Goal: Task Accomplishment & Management: Manage account settings

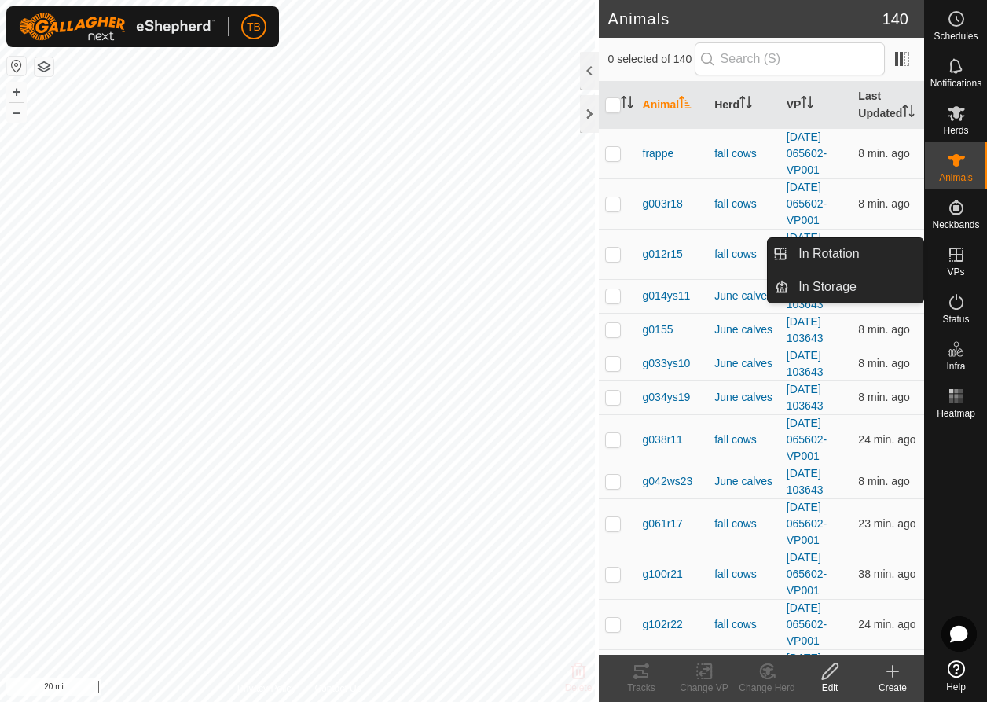
click at [957, 256] on icon at bounding box center [956, 254] width 19 height 19
click at [834, 256] on link "In Rotation" at bounding box center [856, 253] width 134 height 31
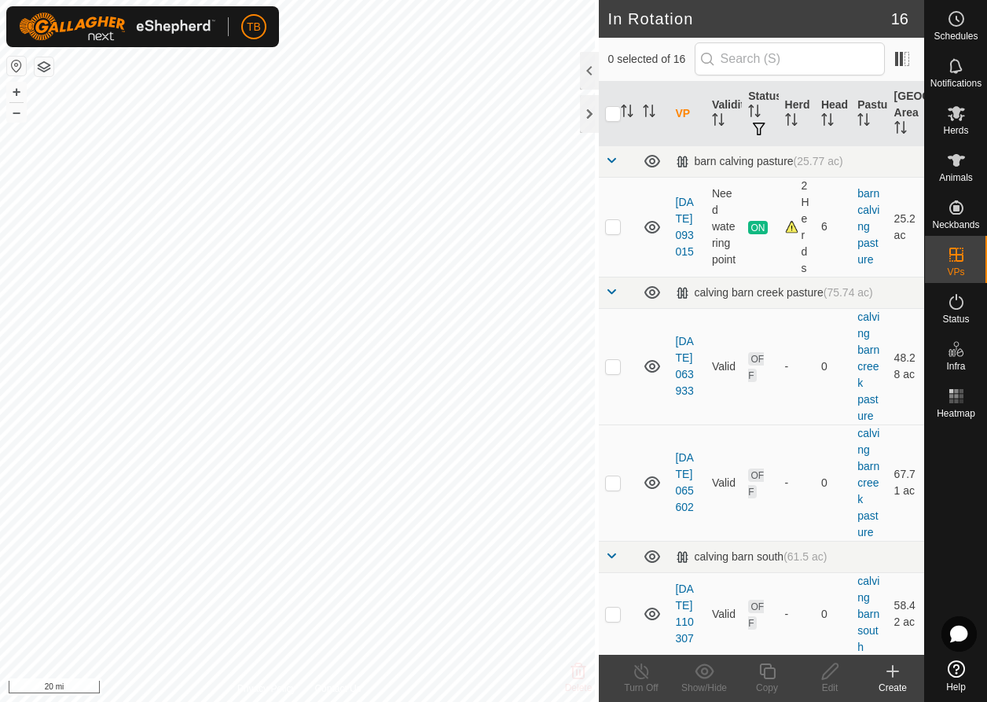
click at [19, 68] on button "button" at bounding box center [16, 66] width 19 height 19
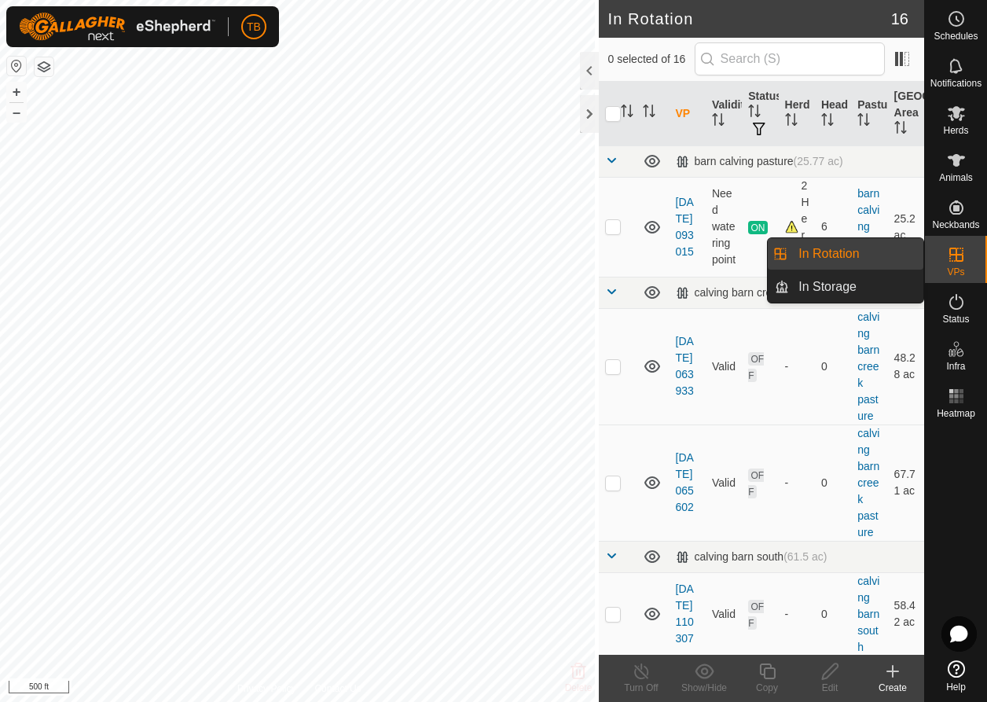
click at [955, 254] on icon at bounding box center [956, 255] width 14 height 14
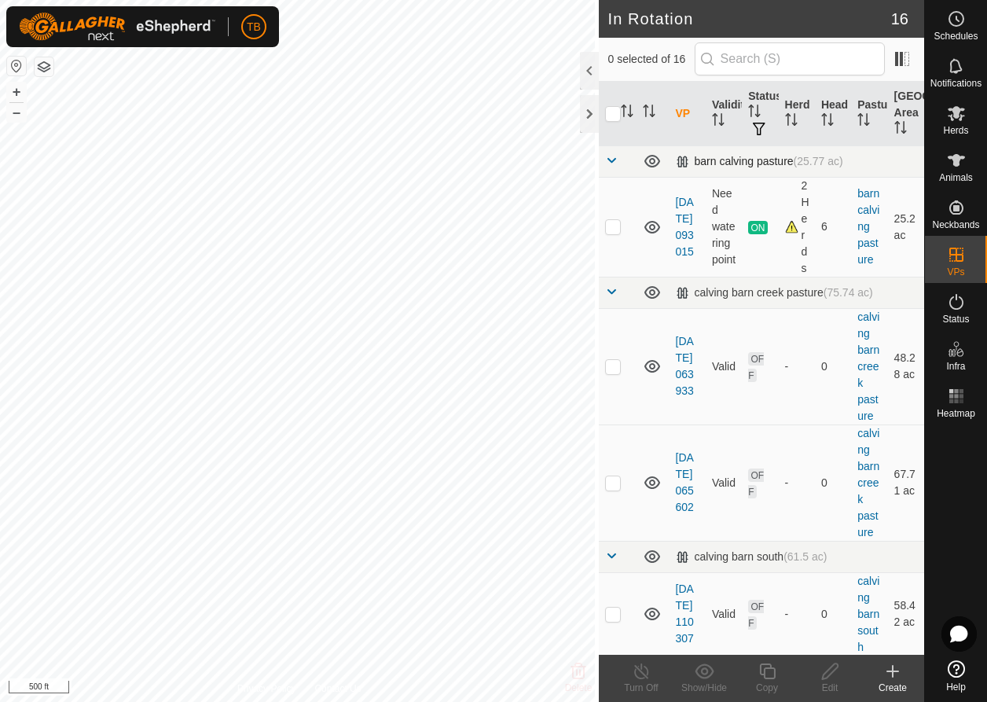
checkbox input "true"
click at [586, 73] on div at bounding box center [589, 71] width 19 height 38
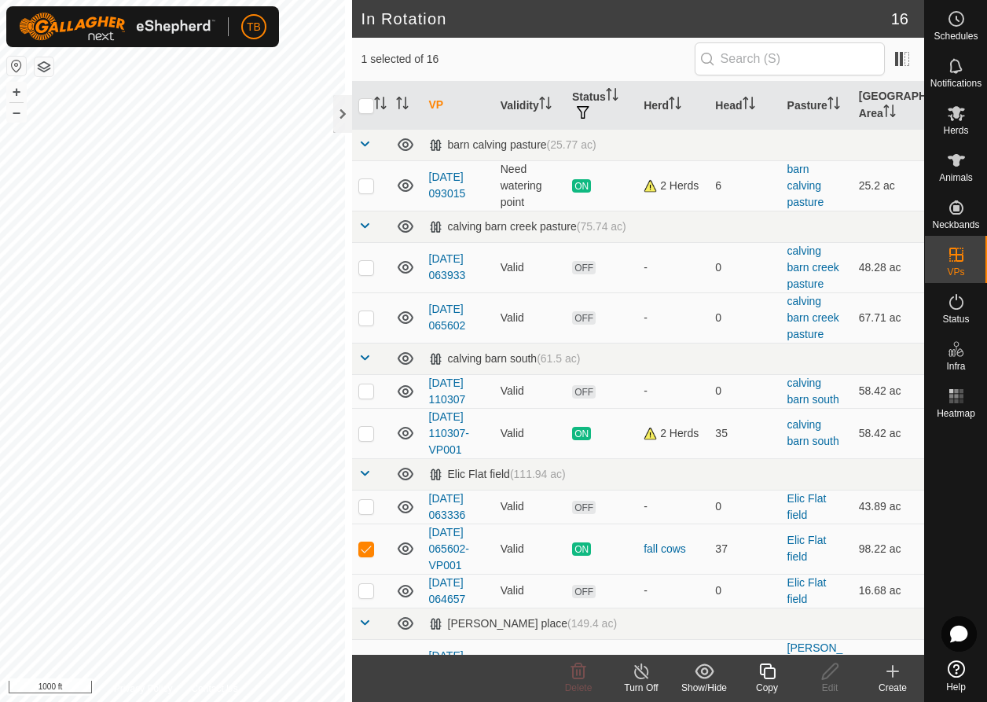
click at [643, 669] on icon at bounding box center [642, 671] width 20 height 19
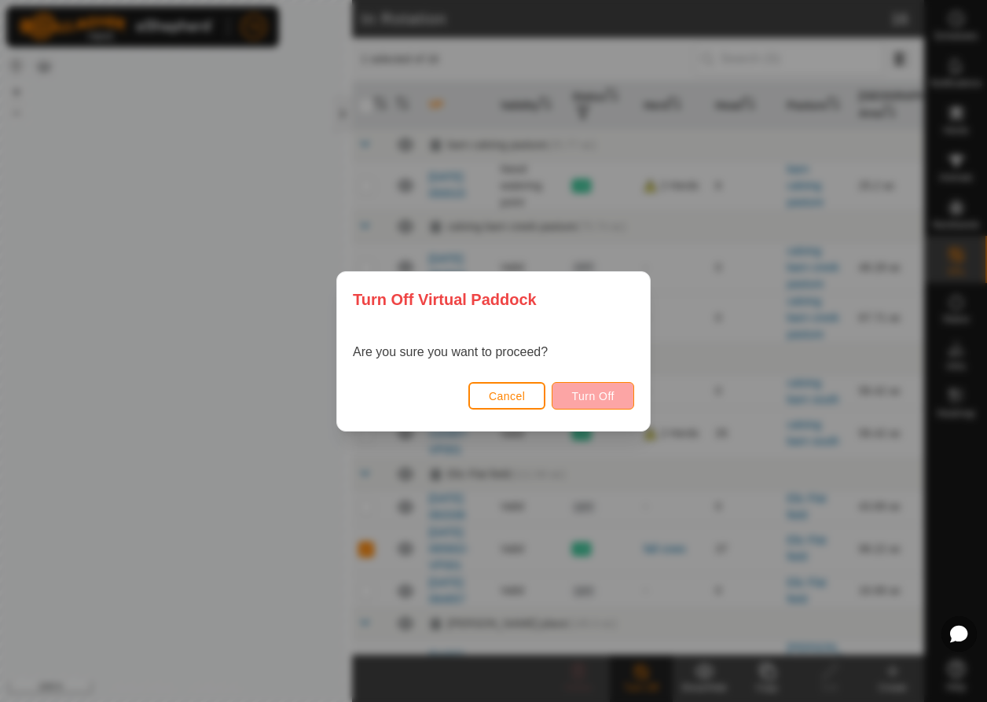
click at [615, 403] on button "Turn Off" at bounding box center [593, 396] width 83 height 28
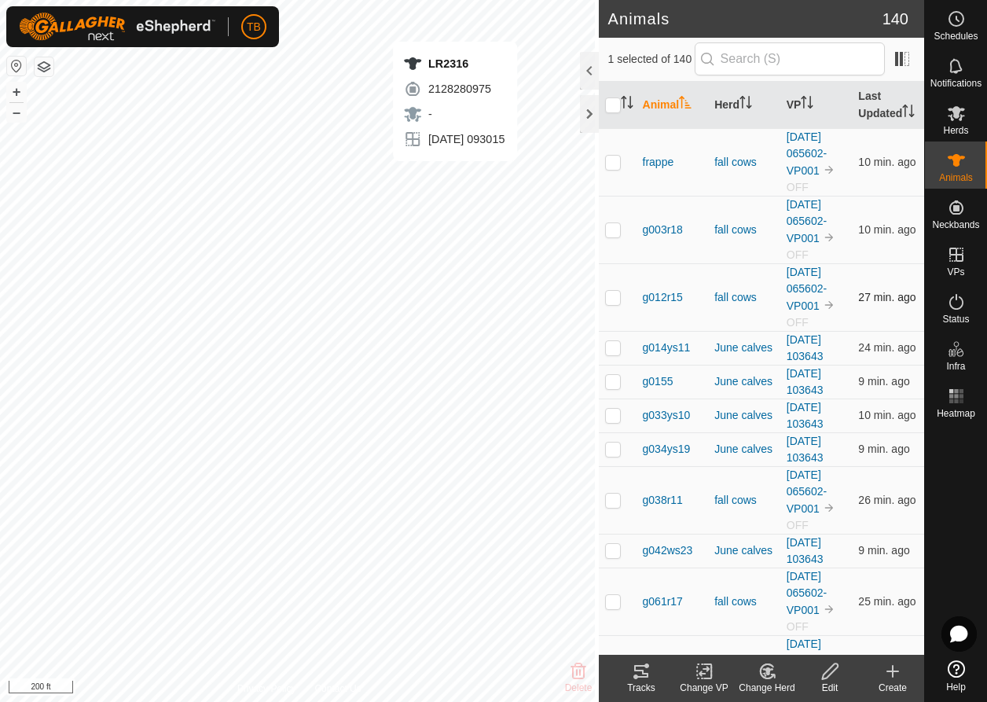
checkbox input "false"
checkbox input "true"
drag, startPoint x: 791, startPoint y: 653, endPoint x: 792, endPoint y: 629, distance: 24.4
click at [832, 668] on icon at bounding box center [831, 671] width 20 height 19
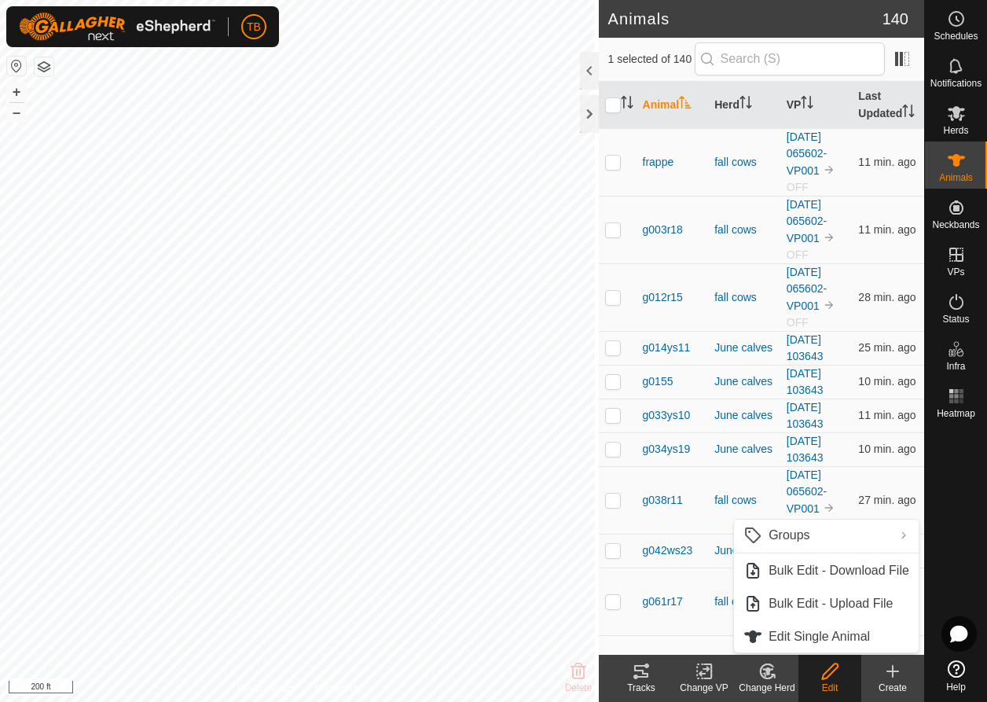
click at [703, 677] on icon at bounding box center [705, 671] width 20 height 19
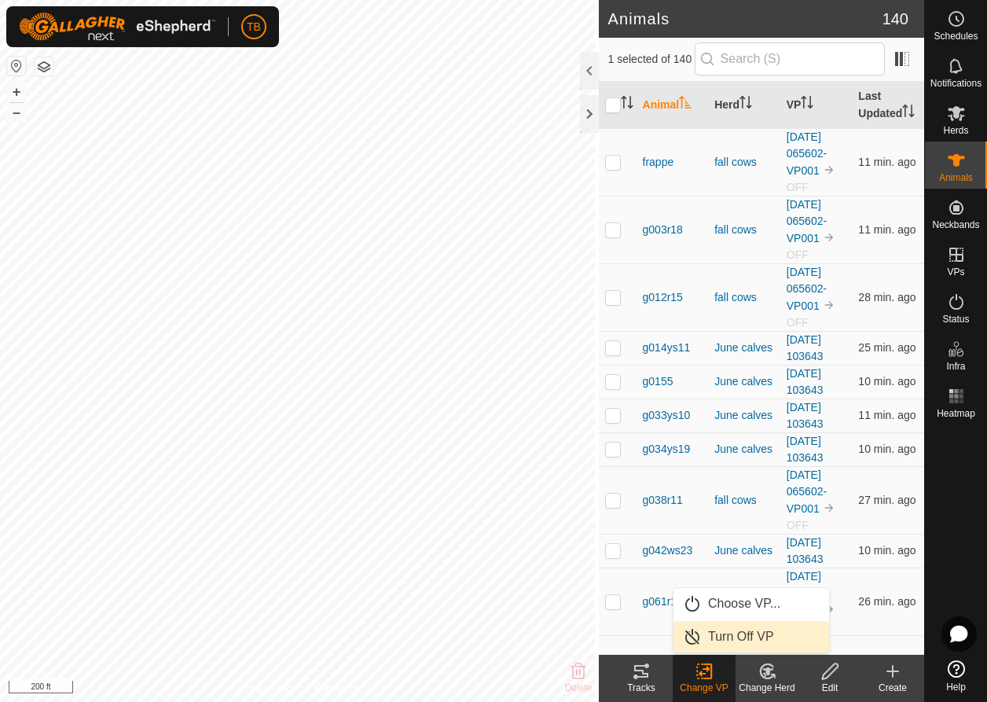
click at [721, 630] on link "Turn Off VP" at bounding box center [752, 636] width 156 height 31
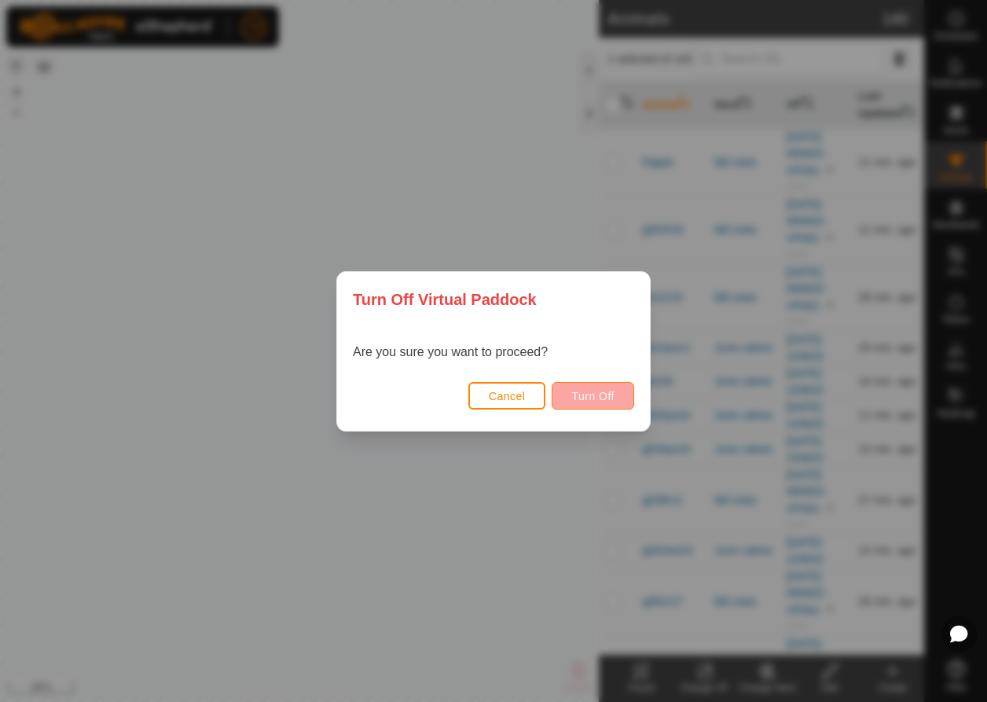
click at [606, 404] on button "Turn Off" at bounding box center [593, 396] width 83 height 28
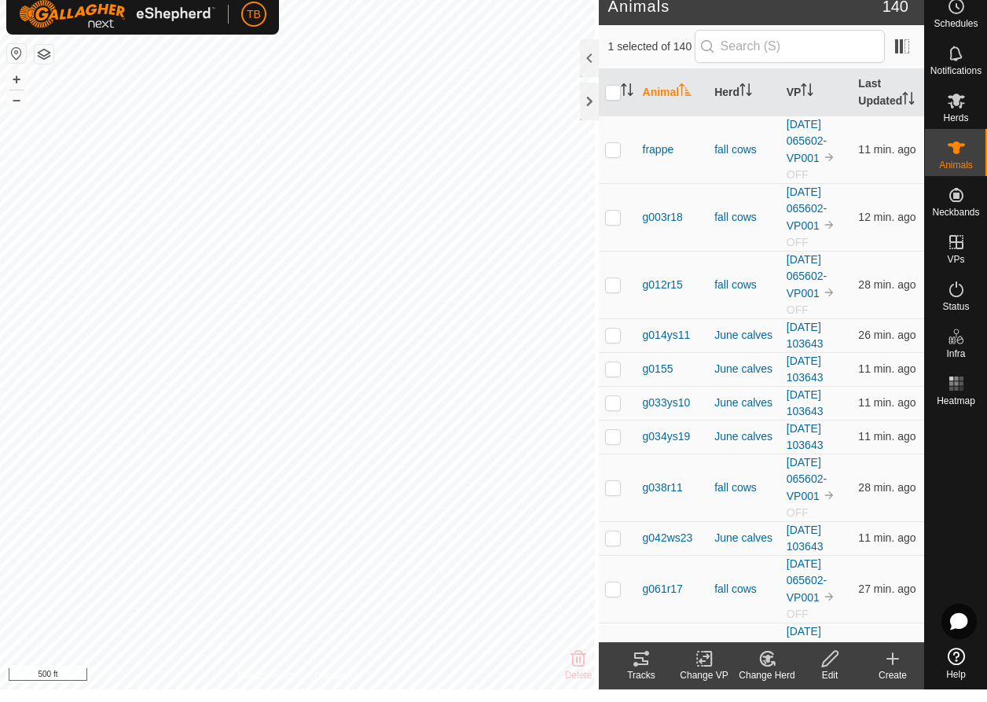
click at [831, 663] on icon at bounding box center [831, 671] width 20 height 19
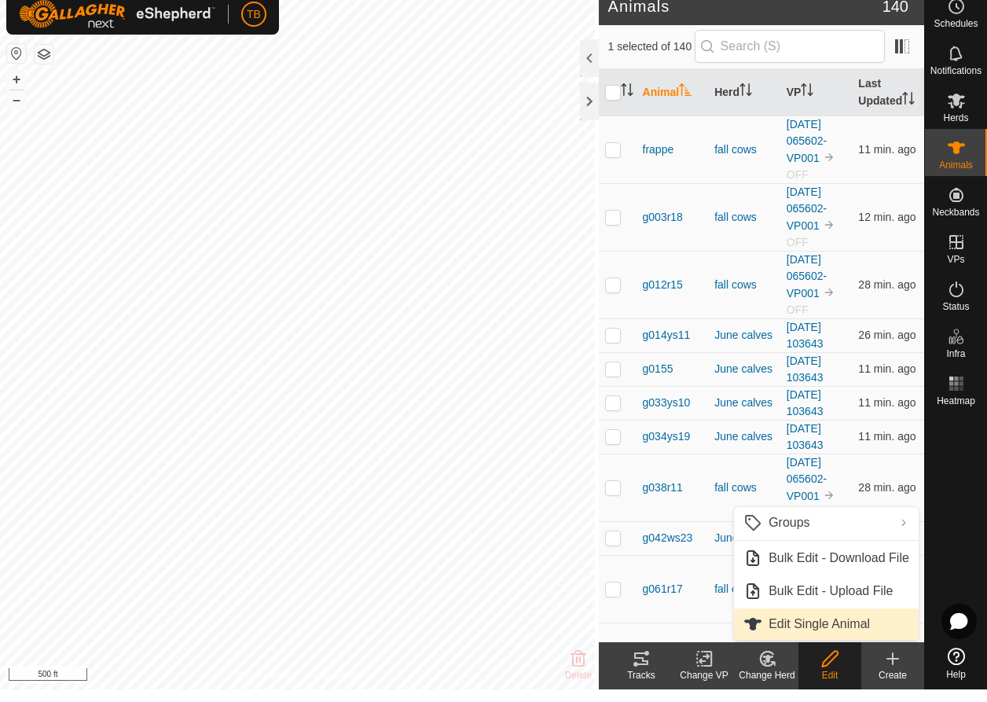
click at [820, 622] on link "Edit Single Animal" at bounding box center [826, 636] width 185 height 31
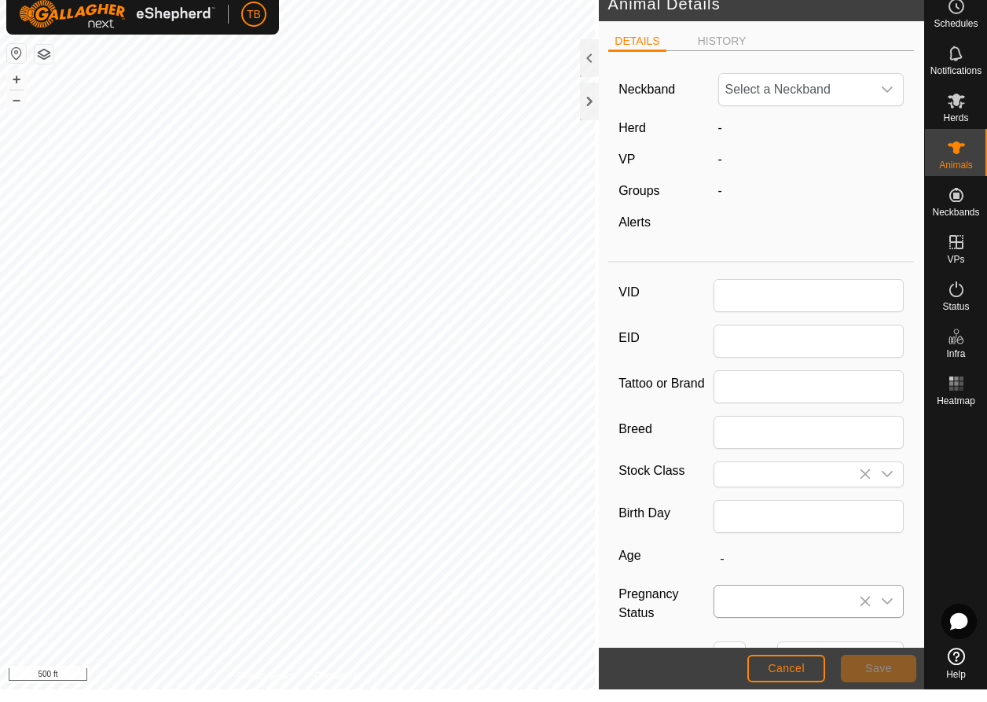
type input "LR2316"
type input "ttt"
type input "AngusGalloway"
type input "0"
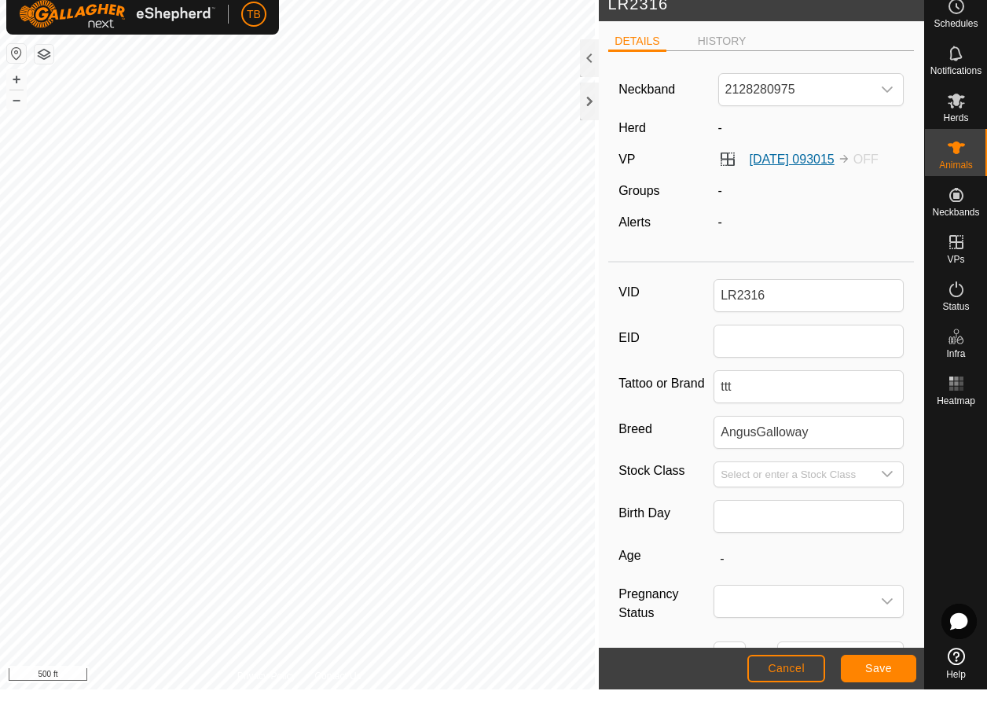
click at [765, 165] on link "[DATE] 093015" at bounding box center [792, 171] width 85 height 13
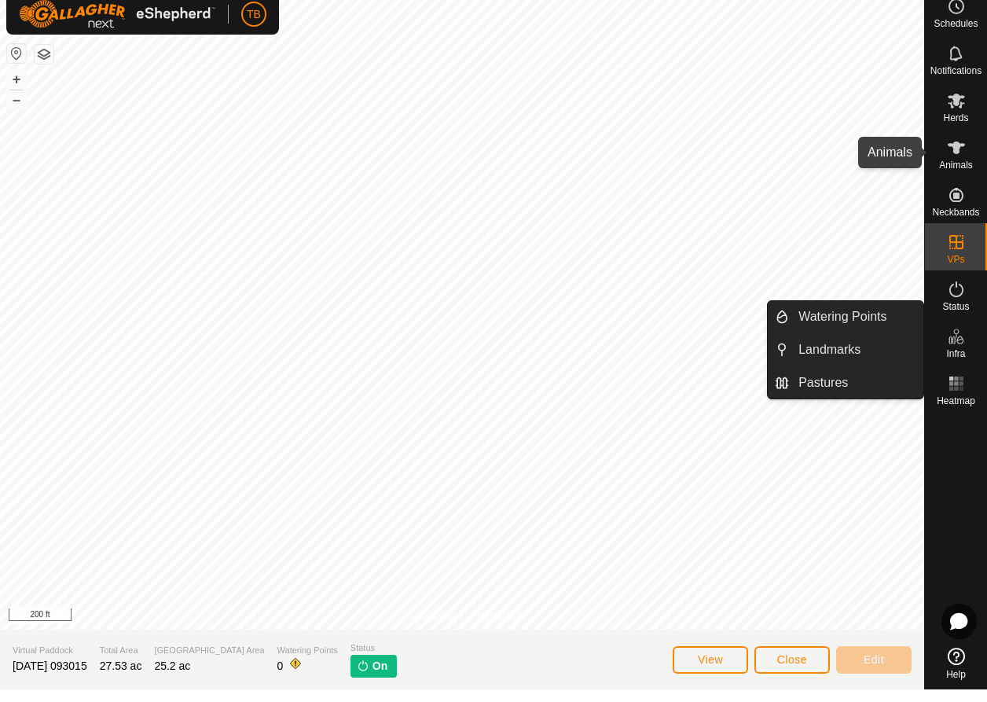
click at [964, 173] on span "Animals" at bounding box center [956, 177] width 34 height 9
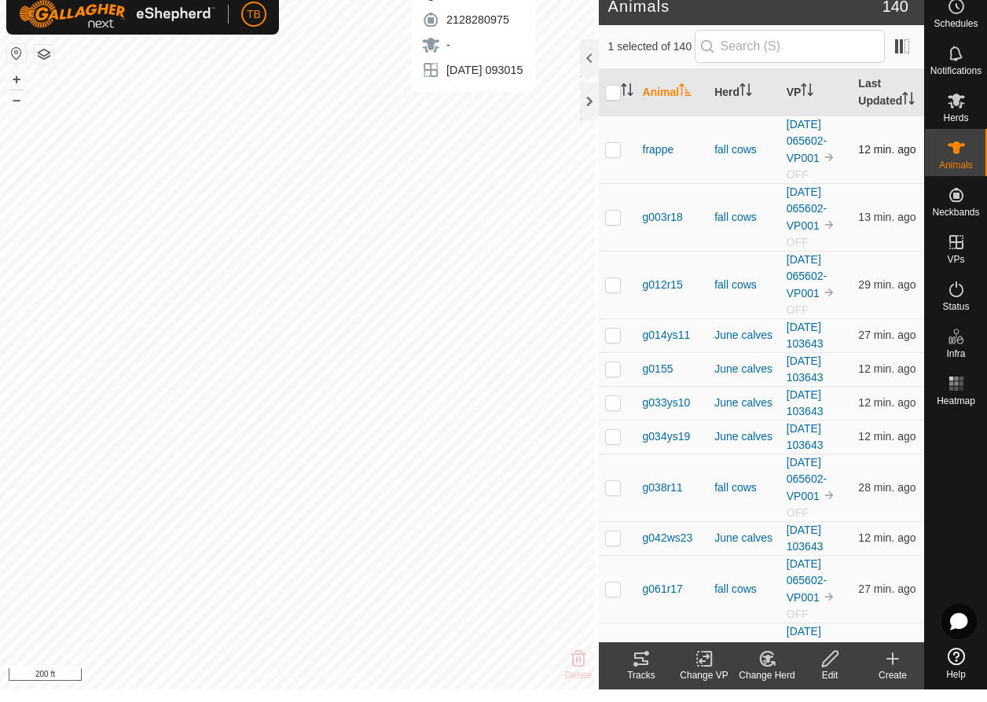
checkbox input "false"
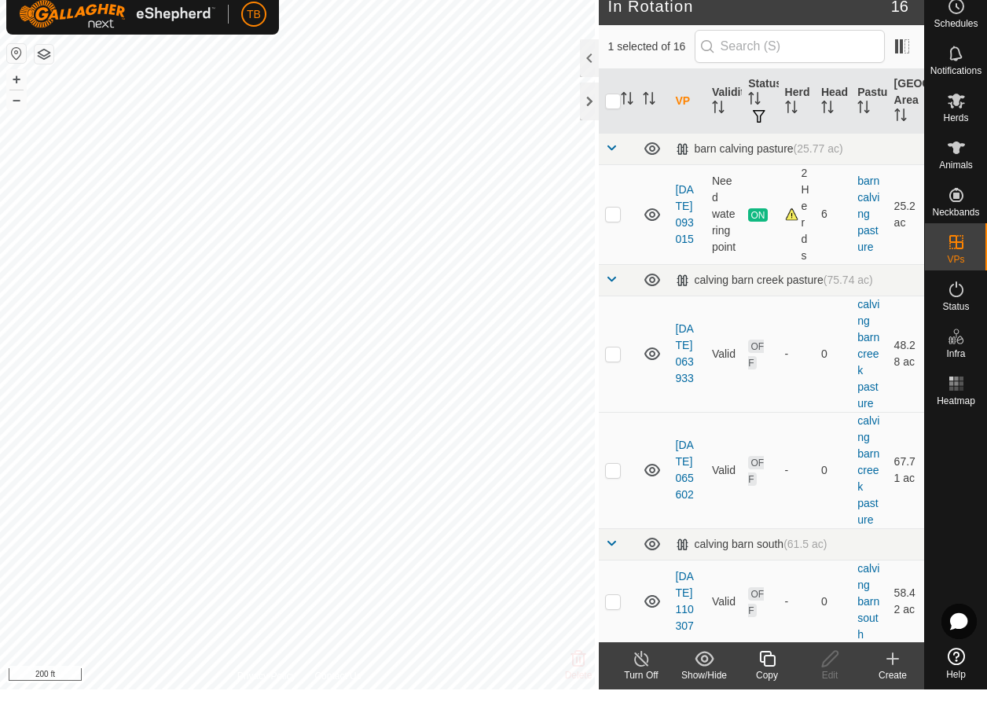
checkbox input "false"
checkbox input "true"
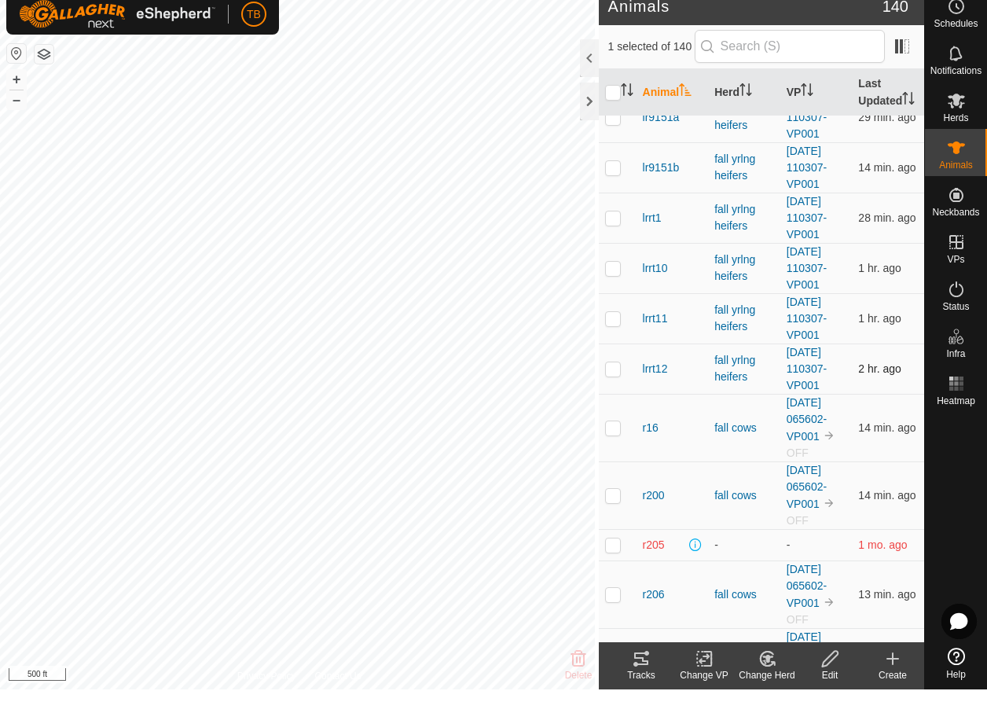
scroll to position [4787, 0]
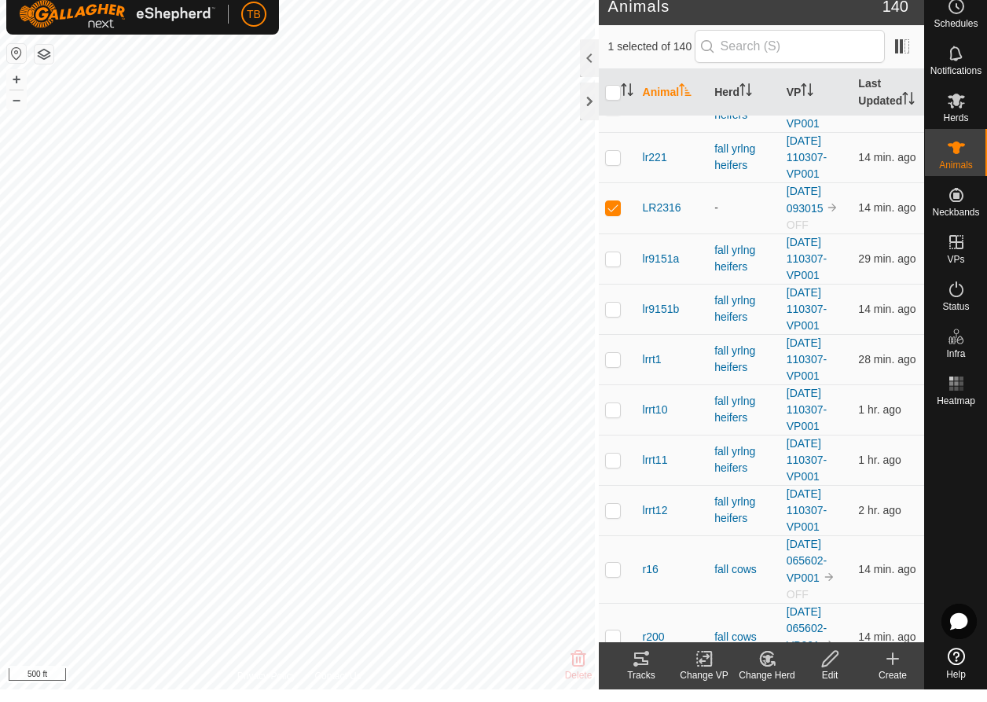
click at [768, 667] on icon at bounding box center [767, 671] width 11 height 8
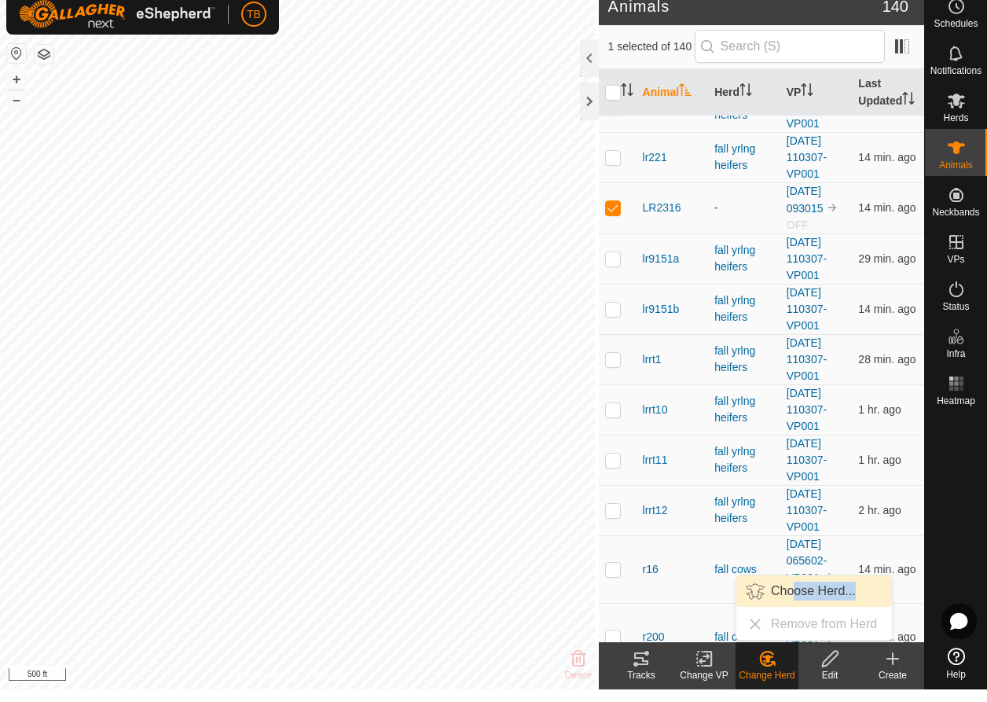
click at [795, 592] on link "Choose Herd..." at bounding box center [814, 603] width 156 height 31
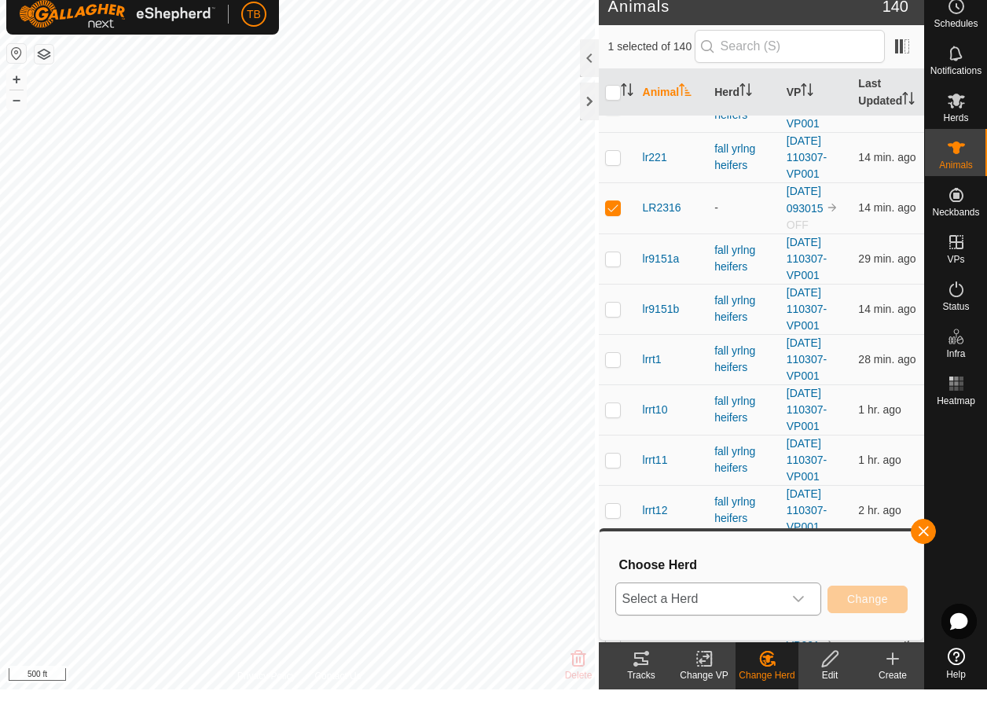
click at [803, 605] on icon "dropdown trigger" at bounding box center [798, 611] width 13 height 13
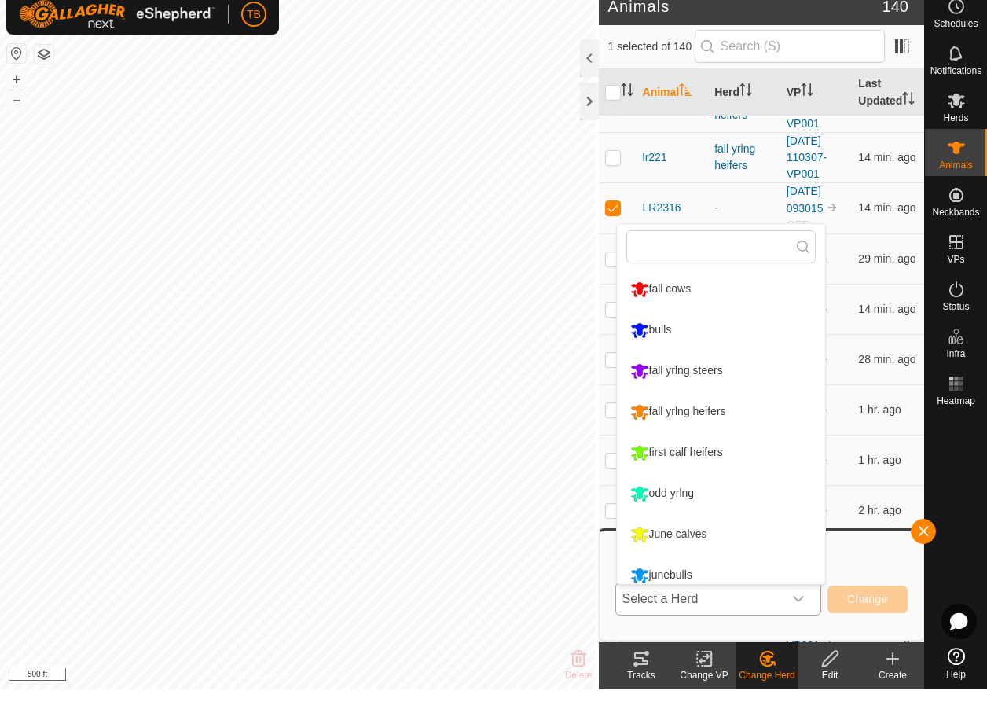
scroll to position [11, 0]
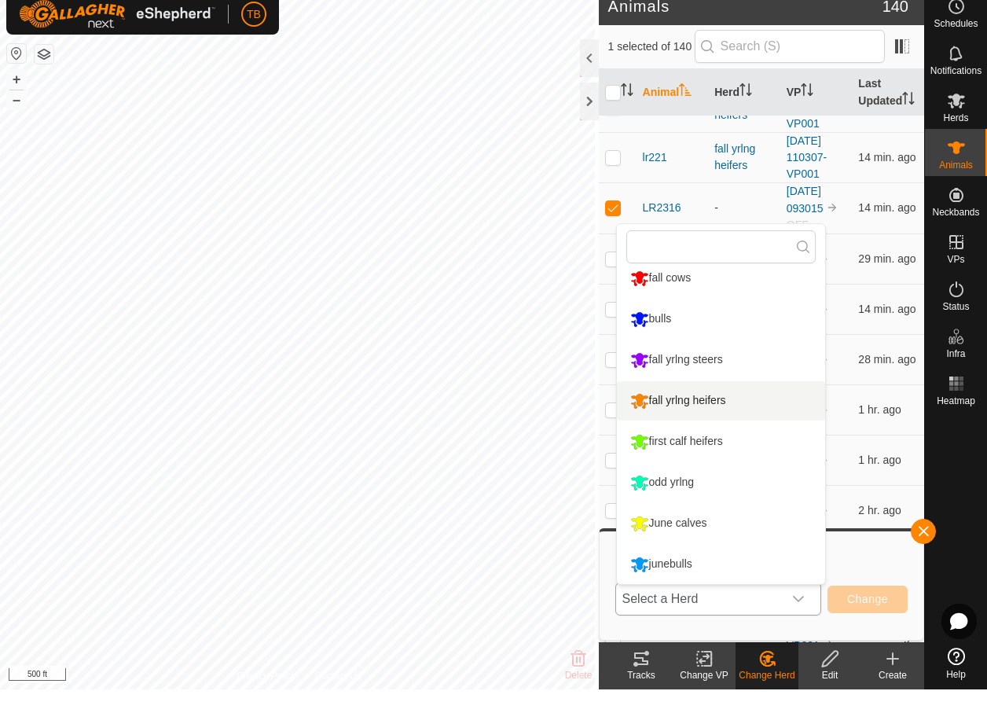
click at [688, 397] on li "fall yrlng heifers" at bounding box center [721, 413] width 208 height 39
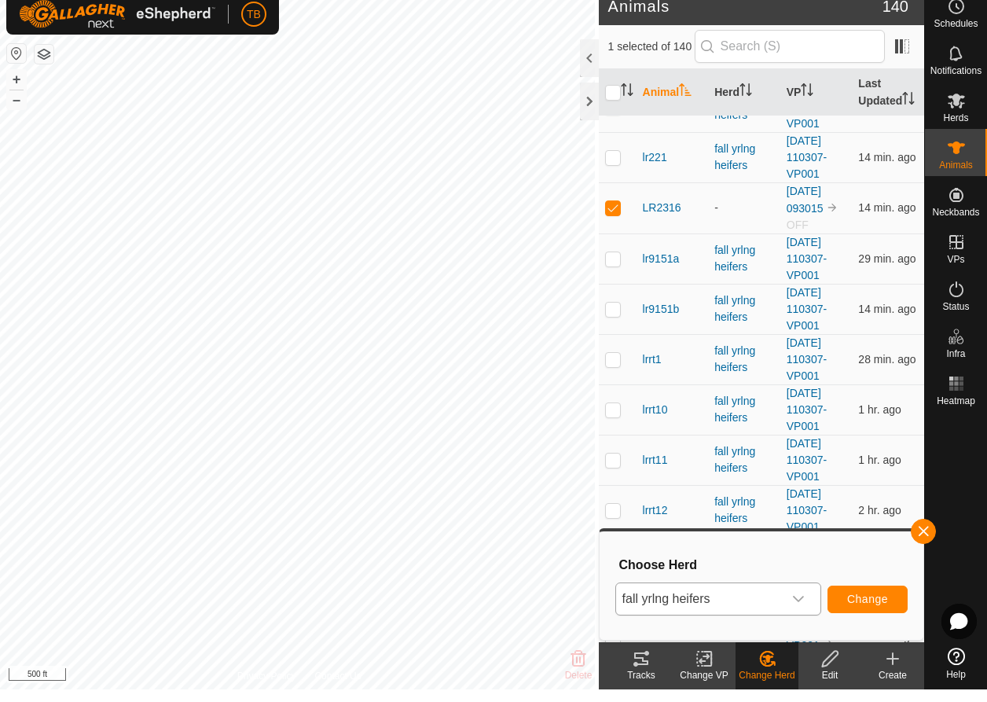
click at [857, 605] on span "Change" at bounding box center [867, 611] width 41 height 13
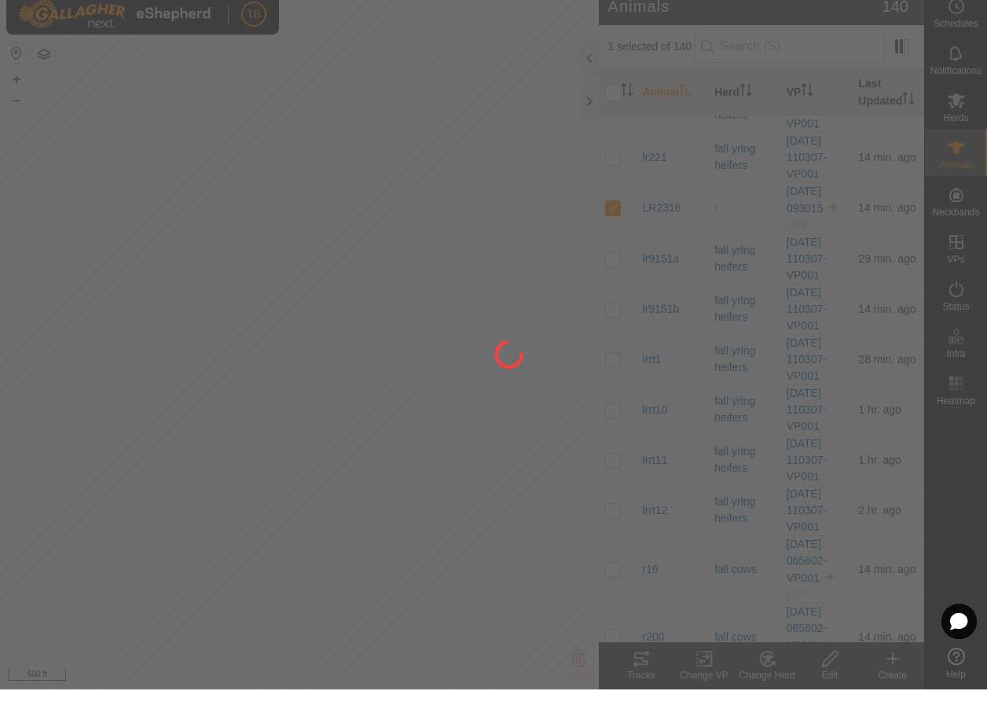
checkbox input "false"
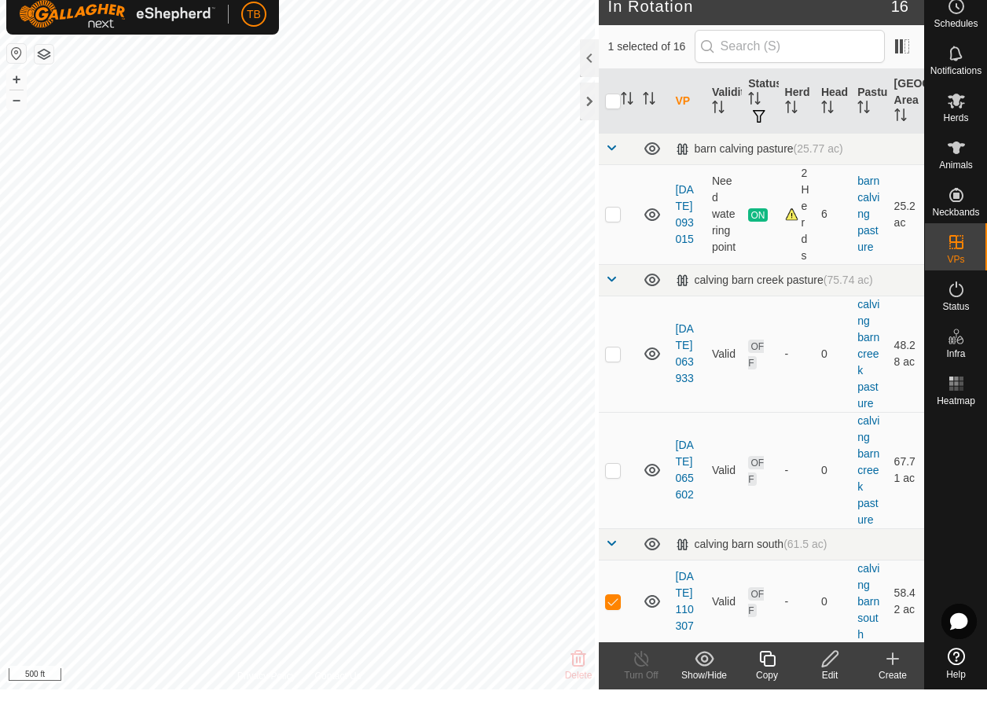
checkbox input "false"
click at [584, 59] on div at bounding box center [589, 71] width 19 height 38
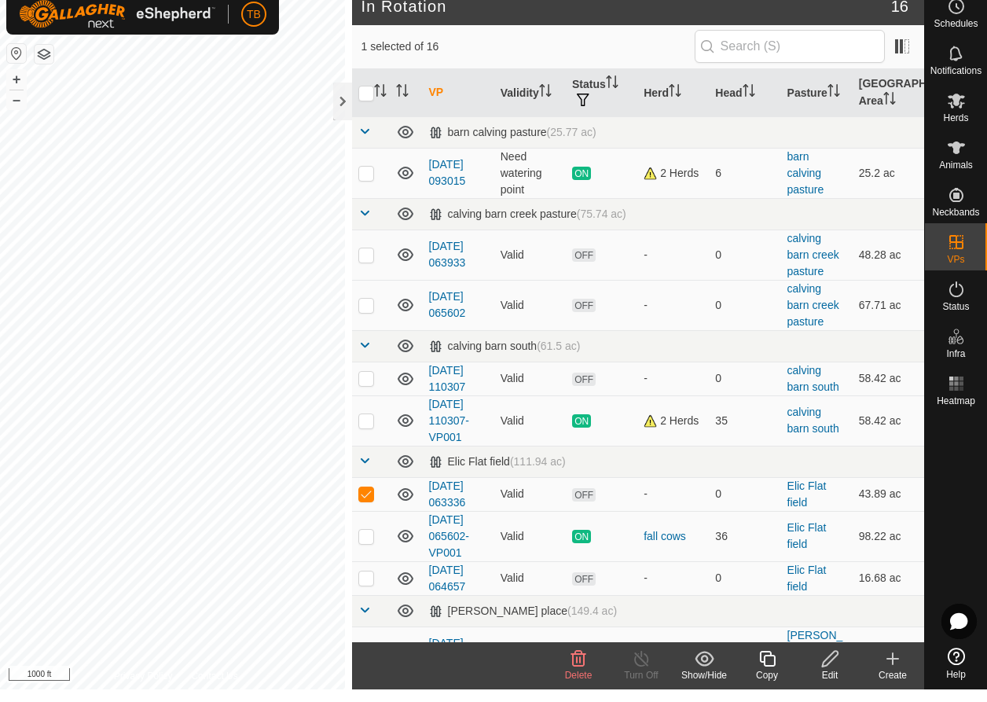
click at [581, 666] on icon at bounding box center [578, 671] width 15 height 16
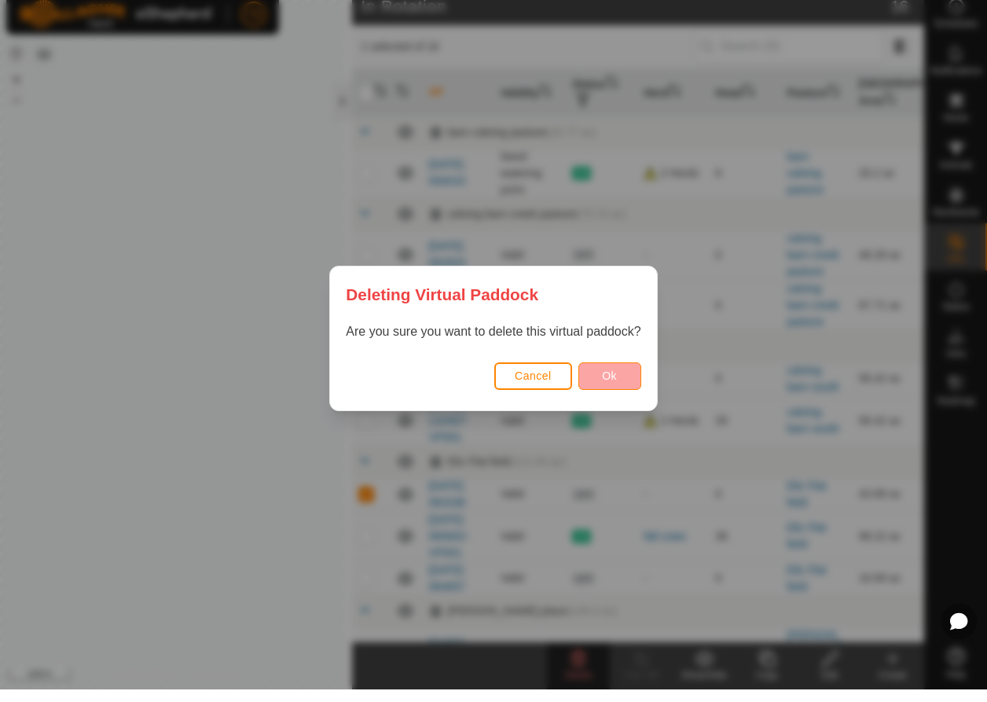
click at [610, 382] on span "Ok" at bounding box center [609, 388] width 15 height 13
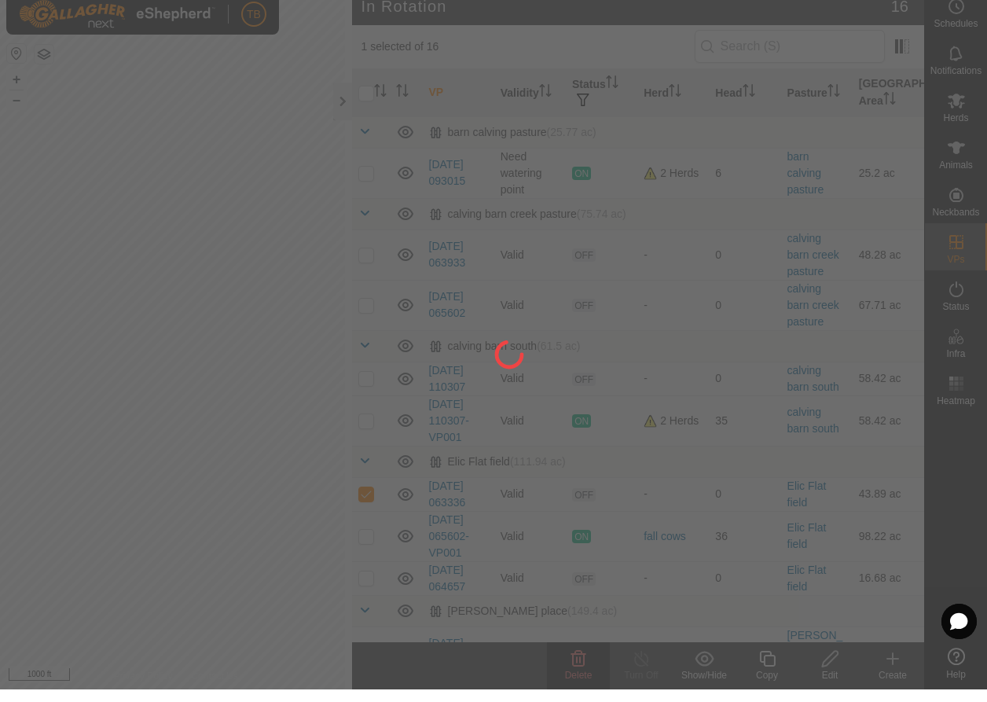
checkbox input "false"
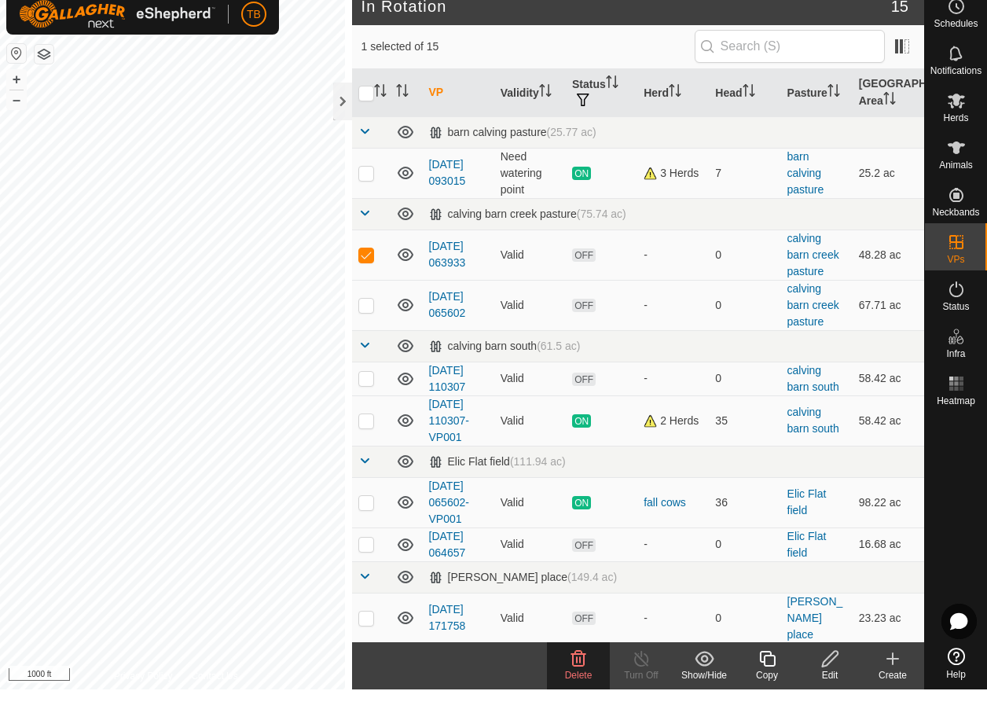
click at [574, 682] on span "Delete" at bounding box center [579, 687] width 28 height 11
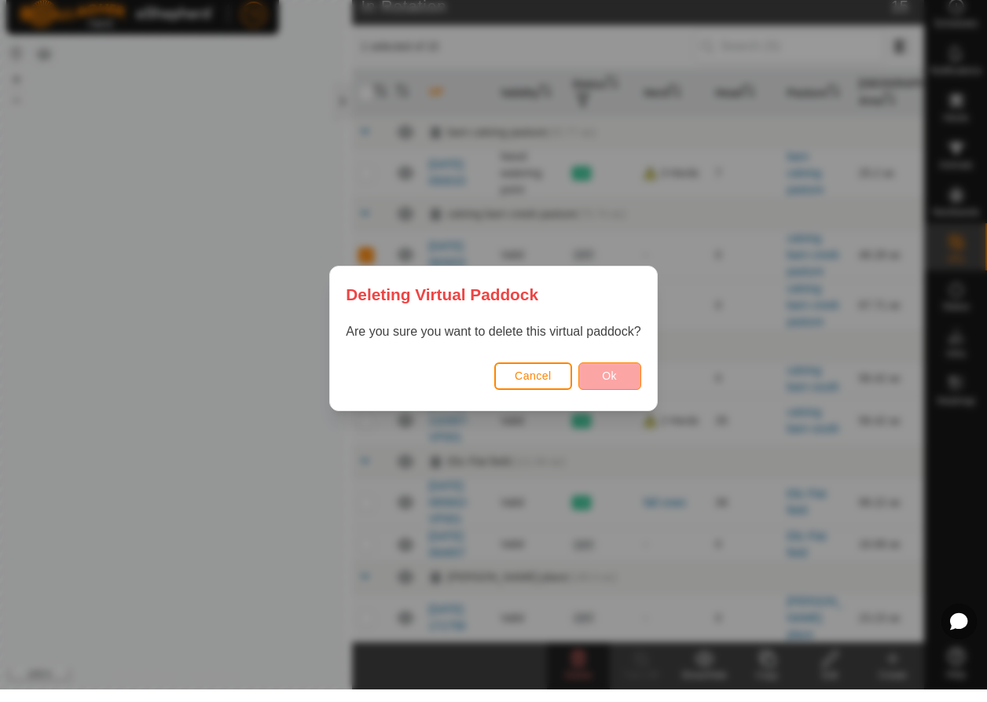
click at [601, 376] on button "Ok" at bounding box center [609, 389] width 63 height 28
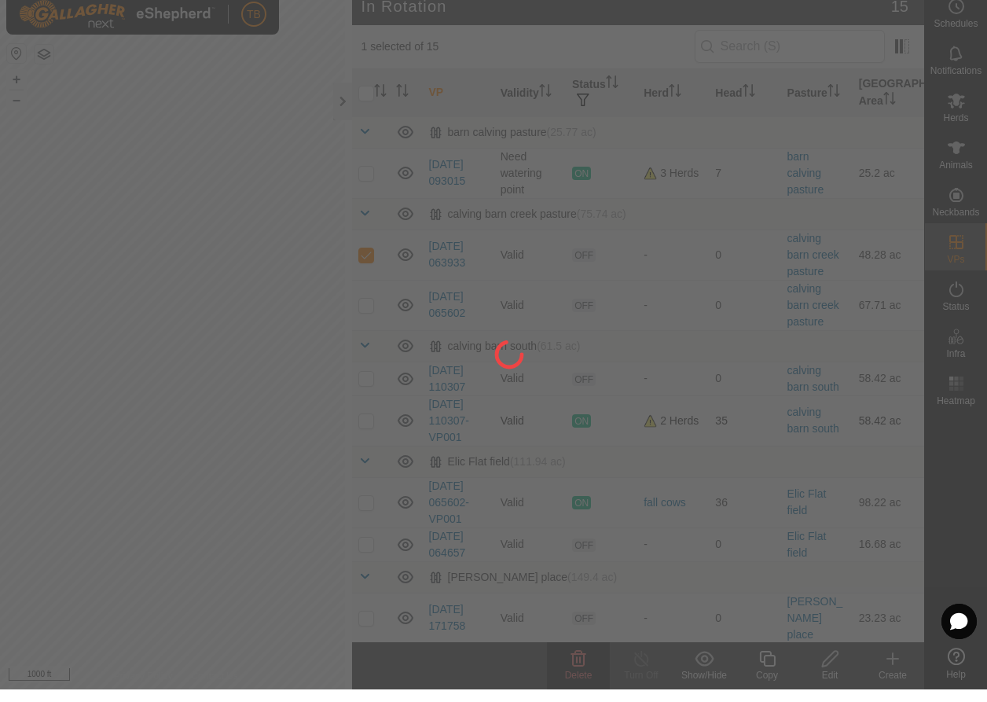
checkbox input "false"
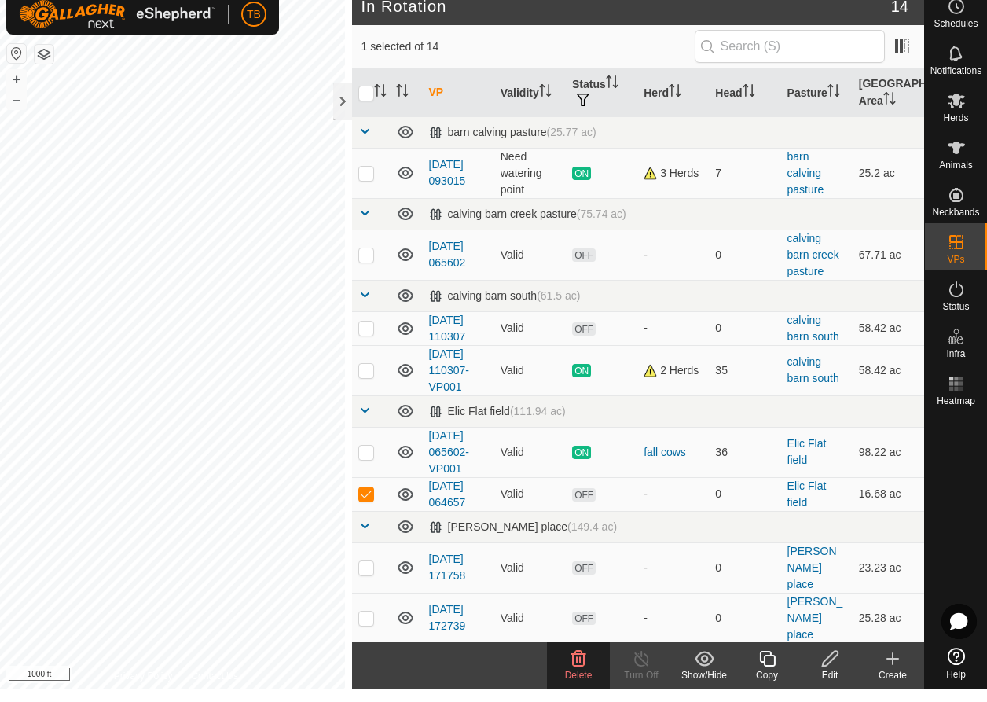
checkbox input "true"
checkbox input "false"
click at [587, 663] on icon at bounding box center [578, 671] width 19 height 19
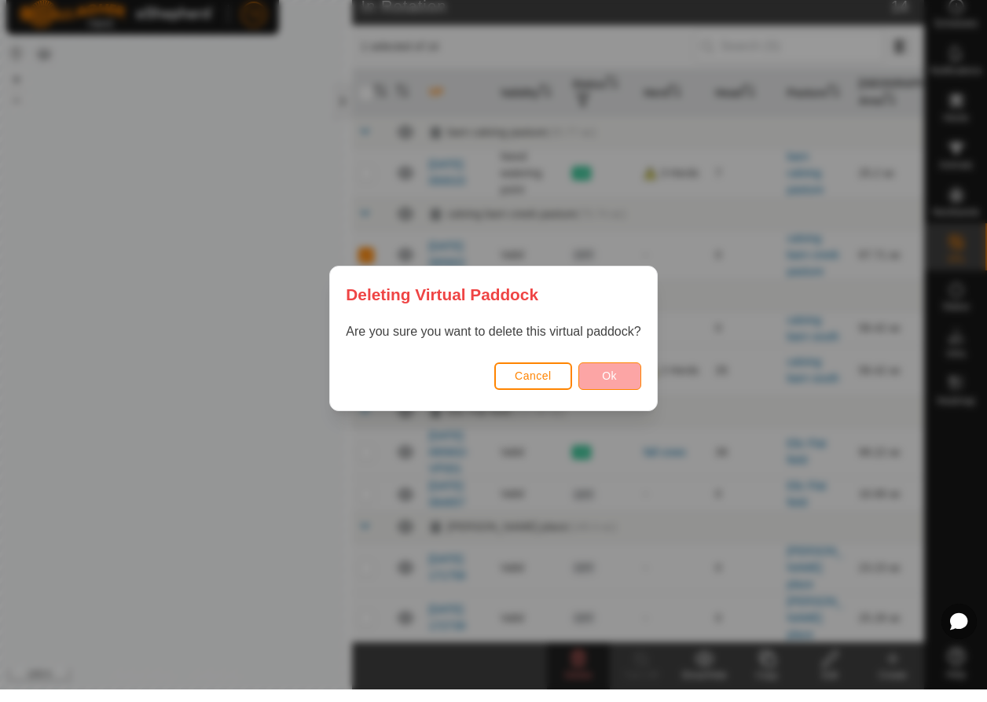
click at [601, 376] on button "Ok" at bounding box center [609, 389] width 63 height 28
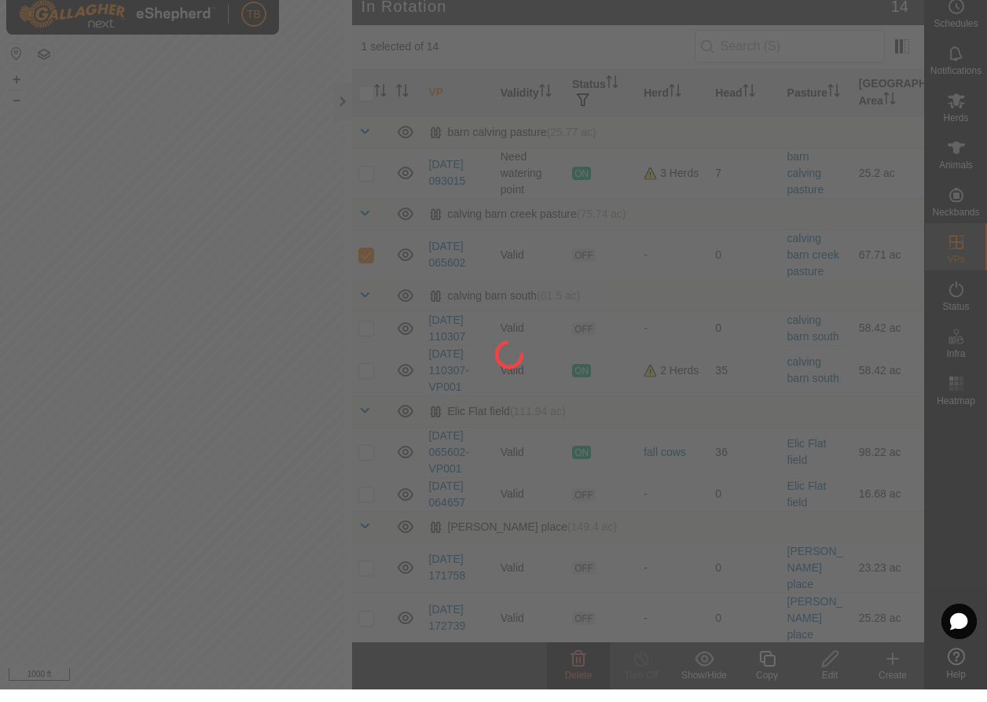
checkbox input "false"
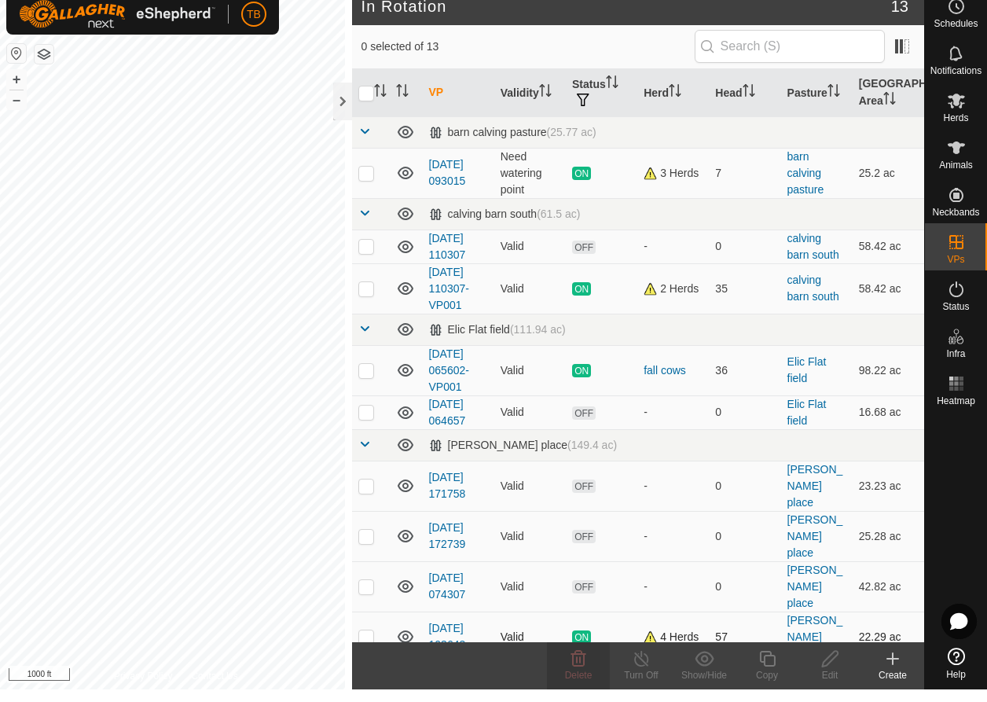
checkbox input "true"
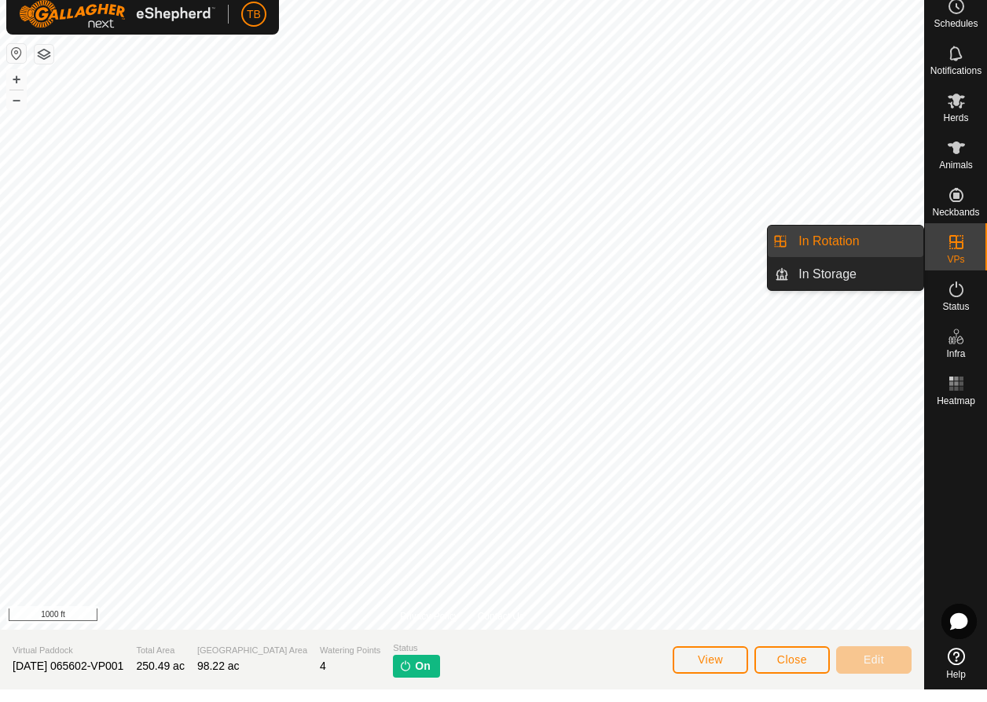
drag, startPoint x: 975, startPoint y: 263, endPoint x: 975, endPoint y: 237, distance: 25.9
click at [975, 237] on div "VPs" at bounding box center [956, 259] width 62 height 47
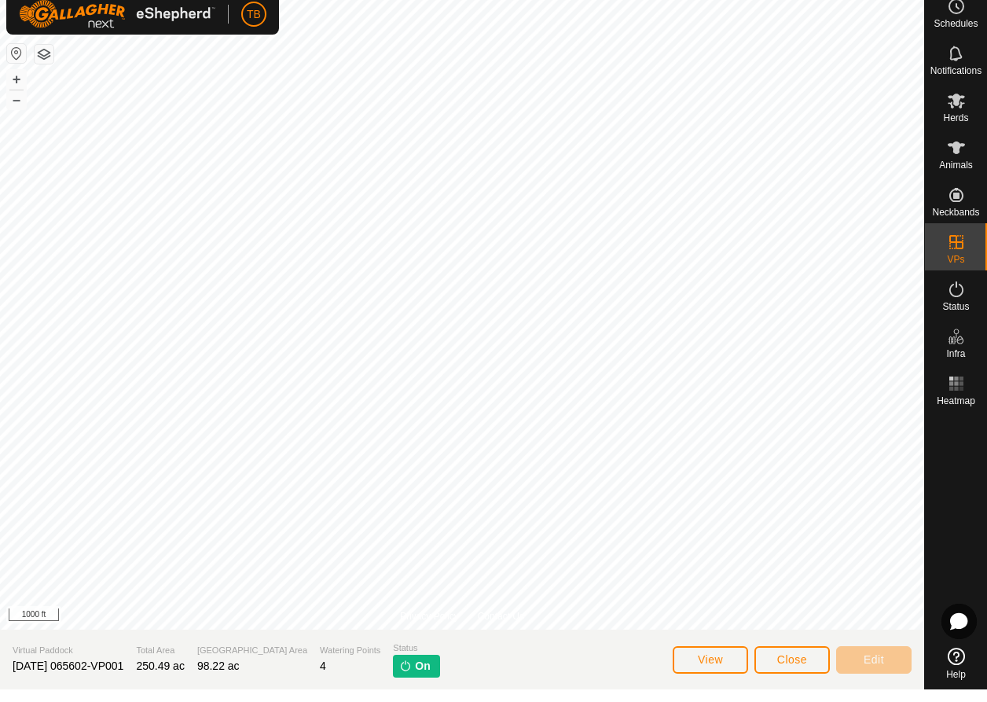
click at [415, 670] on span "On" at bounding box center [422, 678] width 15 height 17
click at [399, 672] on img at bounding box center [405, 678] width 13 height 13
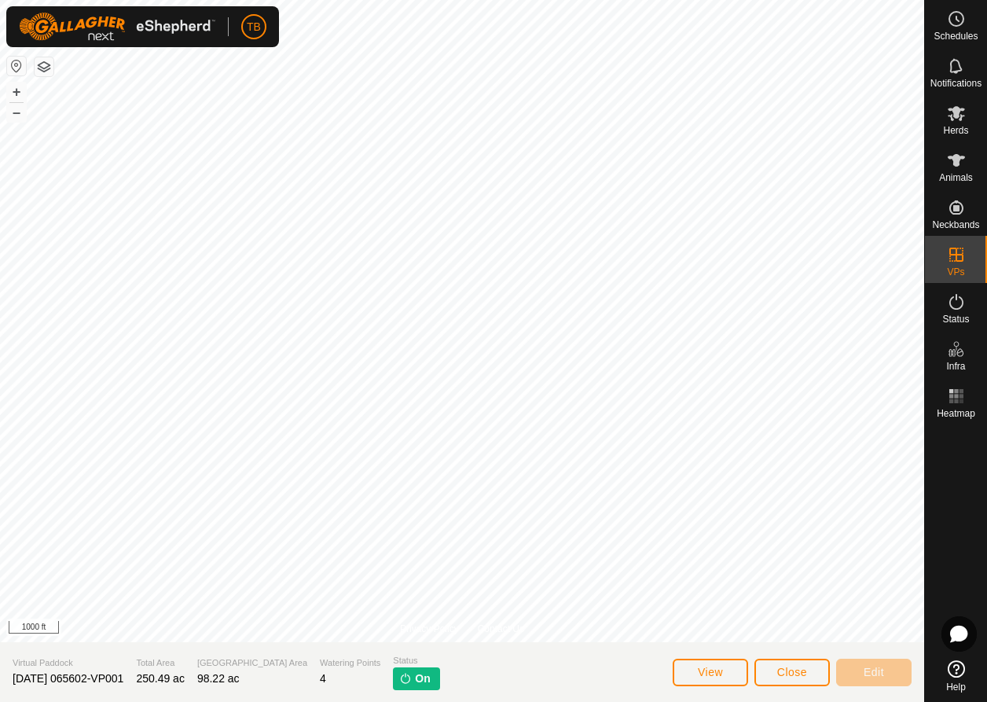
click at [806, 673] on span "Close" at bounding box center [792, 672] width 30 height 13
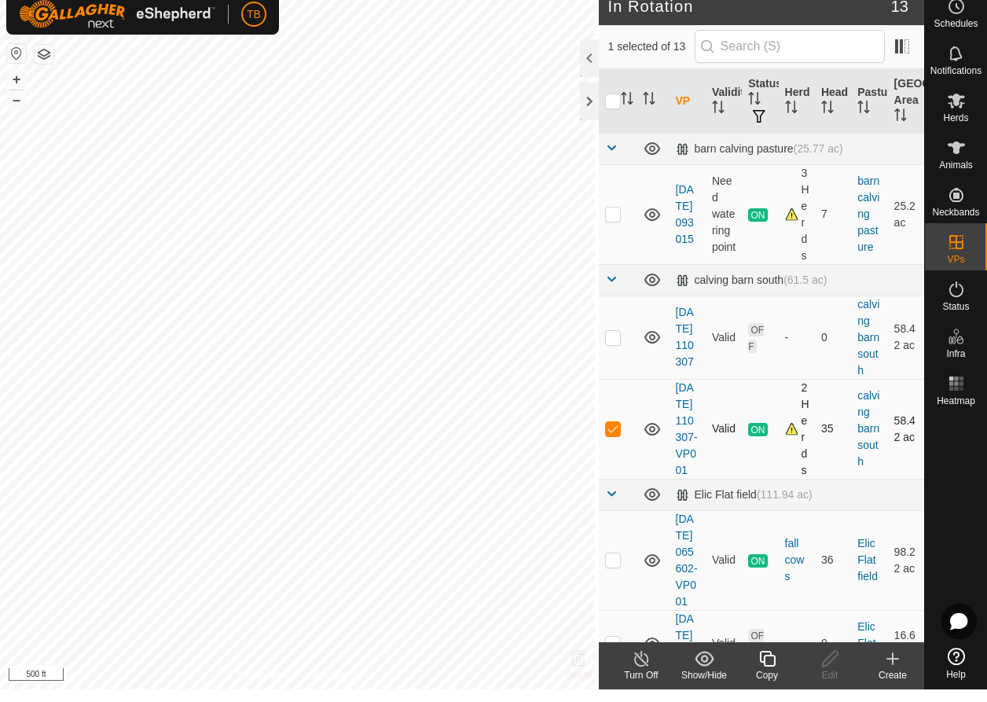
checkbox input "false"
checkbox input "true"
checkbox input "false"
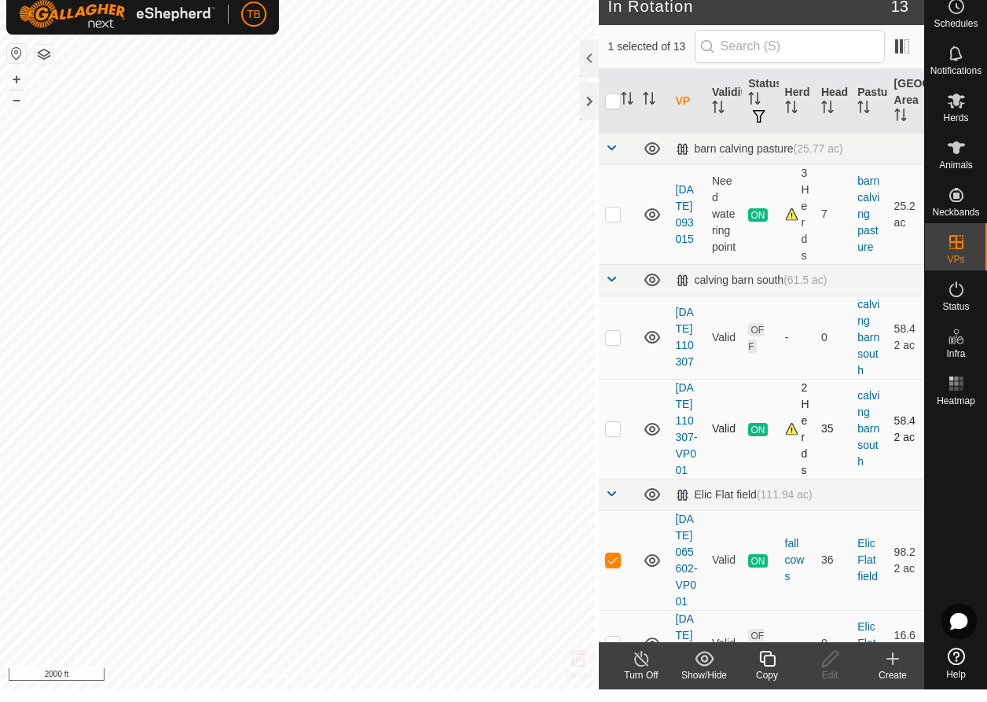
checkbox input "true"
click at [642, 666] on icon at bounding box center [641, 671] width 14 height 16
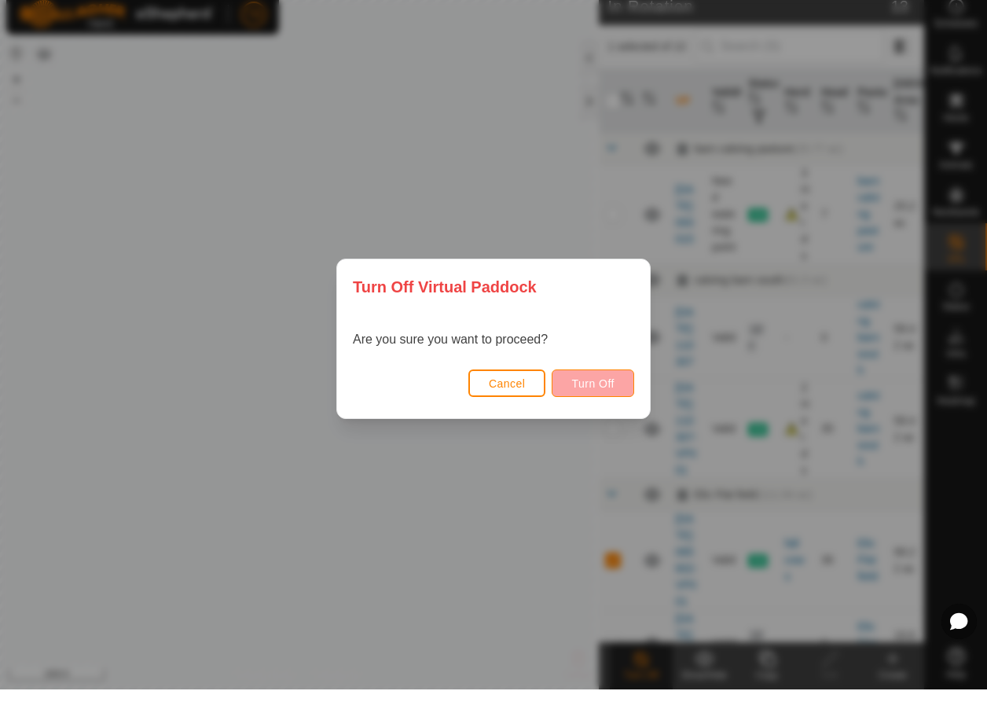
click at [608, 390] on span "Turn Off" at bounding box center [592, 396] width 43 height 13
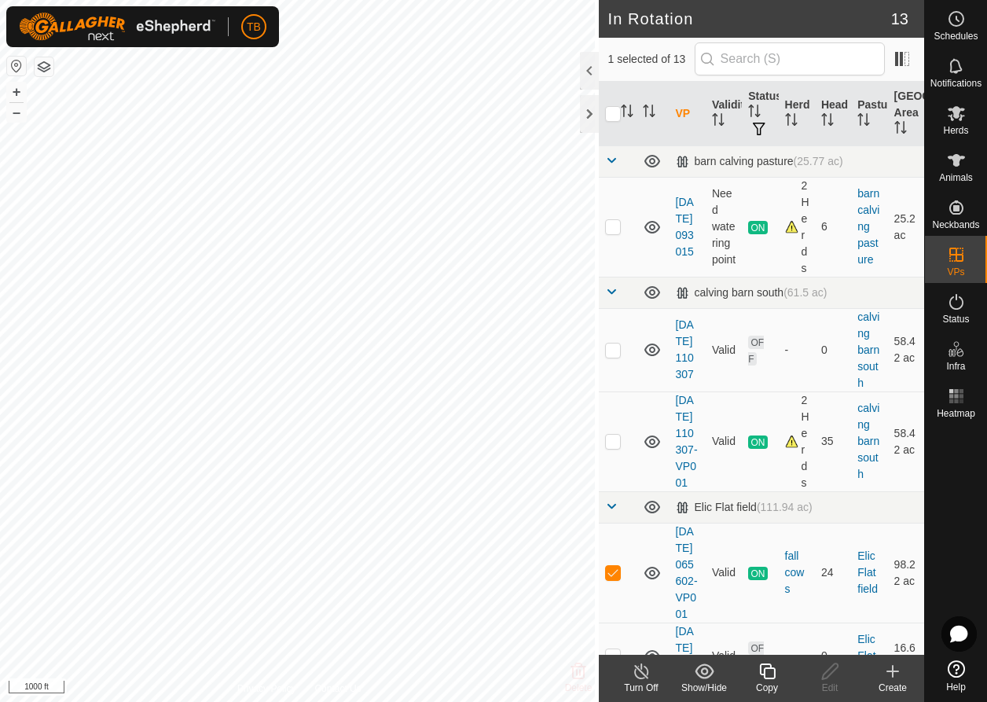
click at [586, 71] on div at bounding box center [589, 71] width 19 height 38
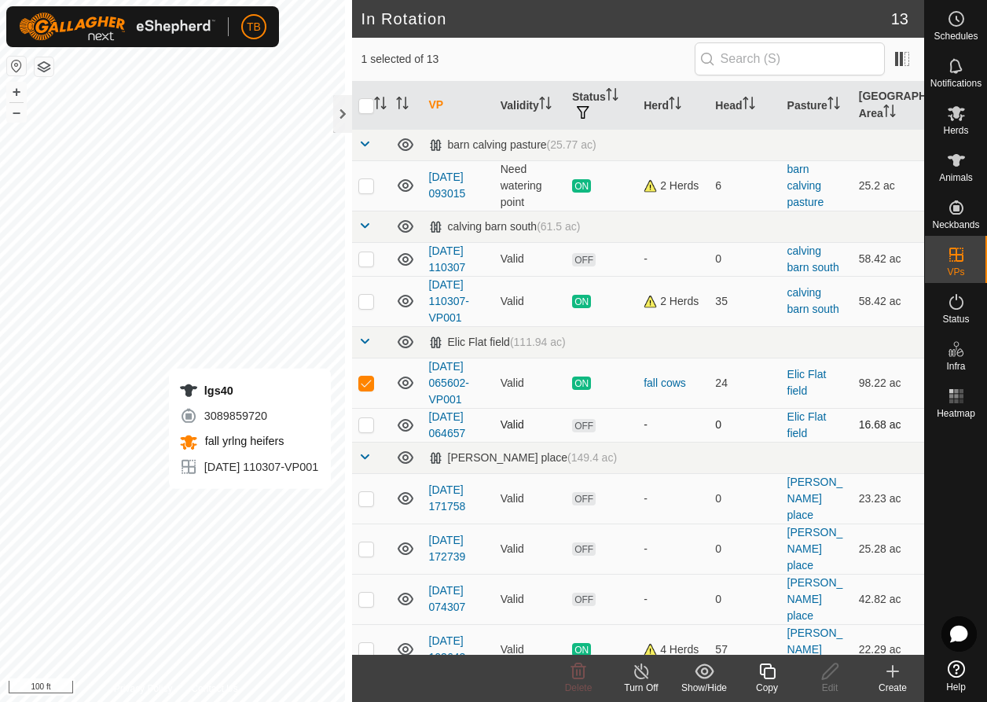
checkbox input "false"
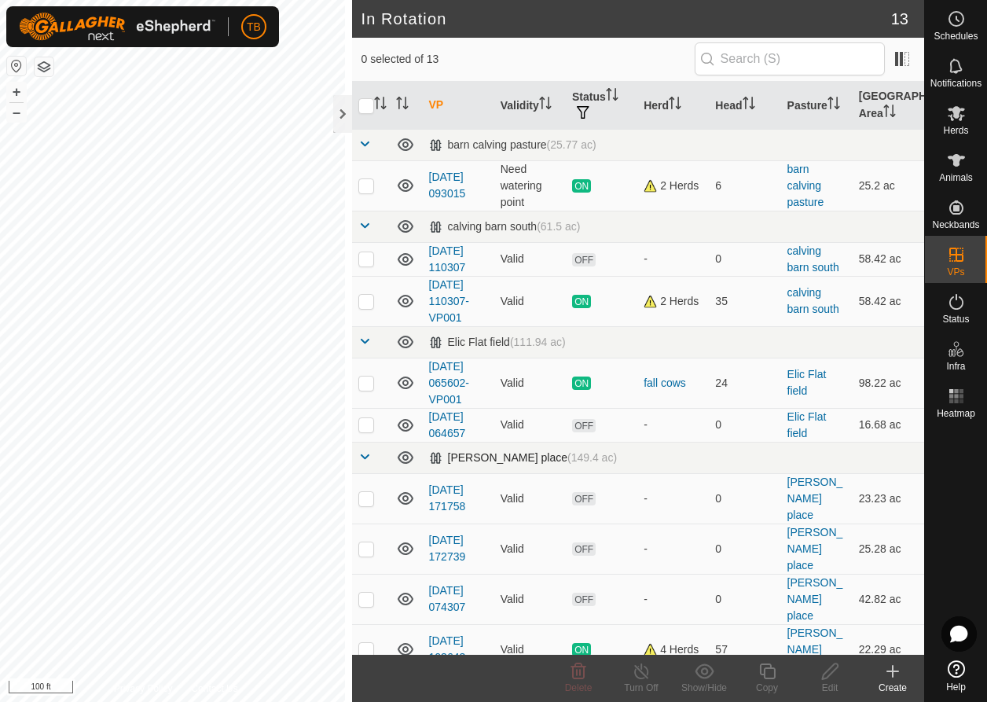
checkbox input "true"
click at [770, 671] on icon at bounding box center [768, 671] width 20 height 19
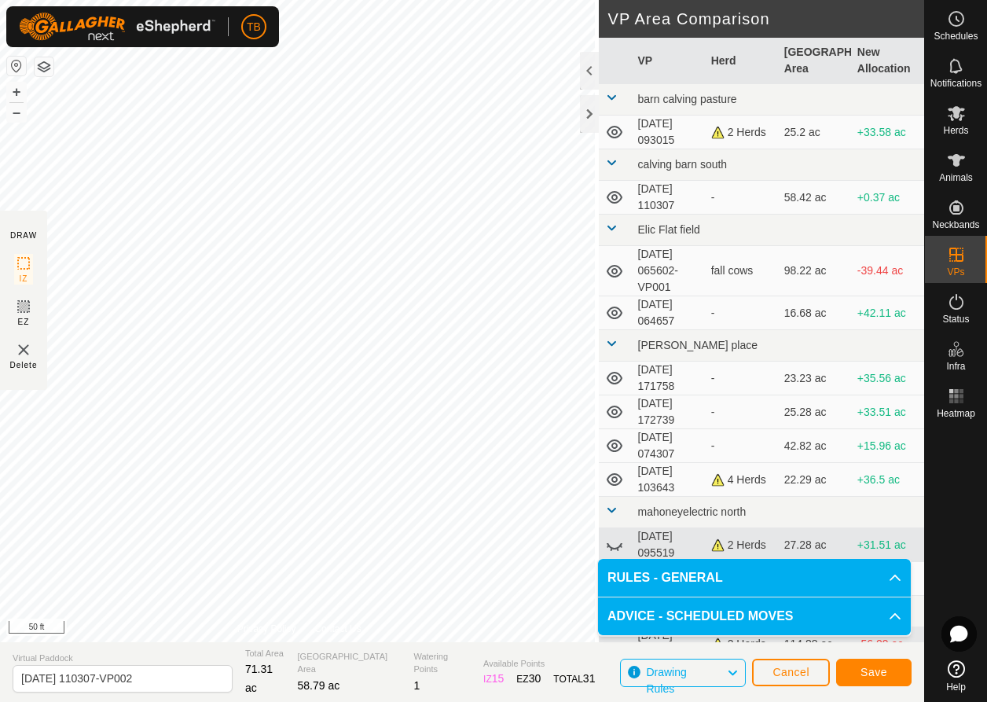
click at [719, 637] on div "DRAW IZ EZ Delete Privacy Policy Contact Us IZ interior angle must be smaller t…" at bounding box center [462, 321] width 924 height 642
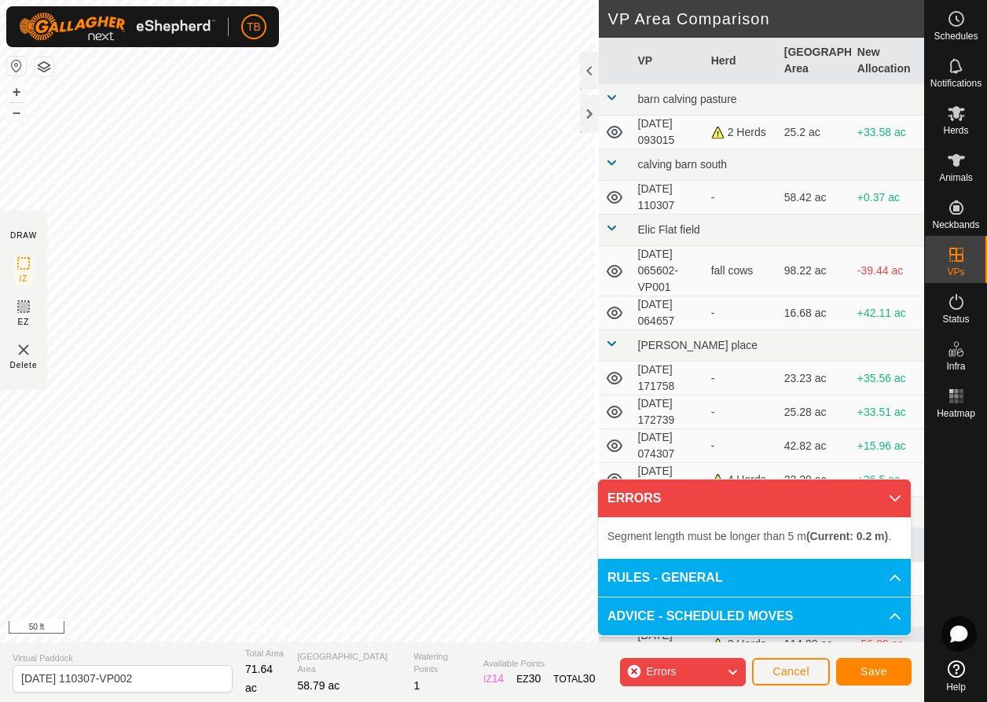
click at [655, 328] on div "DRAW IZ EZ Delete Privacy Policy Contact Us Segment length must be longer than …" at bounding box center [462, 321] width 924 height 642
click at [789, 184] on div "DRAW IZ EZ Delete Privacy Policy Contact Us Segment length must be longer than …" at bounding box center [462, 321] width 924 height 642
click at [764, 669] on button "Cancel" at bounding box center [791, 672] width 78 height 28
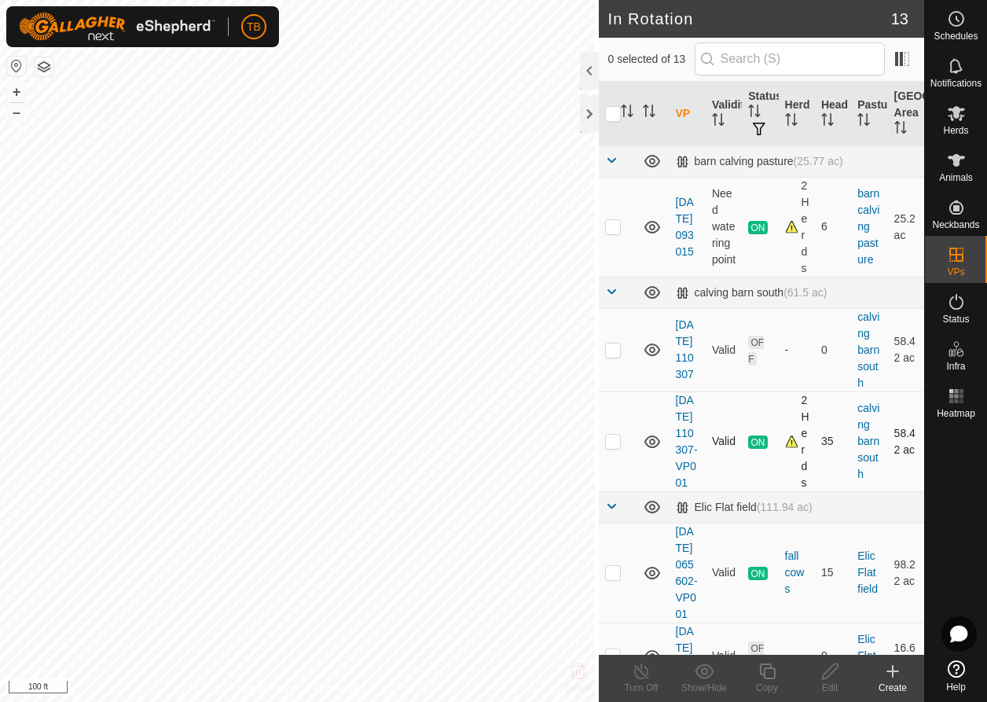
click at [880, 526] on div "In Rotation 13 0 selected of 13 VP Validity Status Herd Head Pasture Grazing Ar…" at bounding box center [462, 351] width 924 height 702
checkbox input "true"
click at [582, 79] on div at bounding box center [589, 71] width 19 height 38
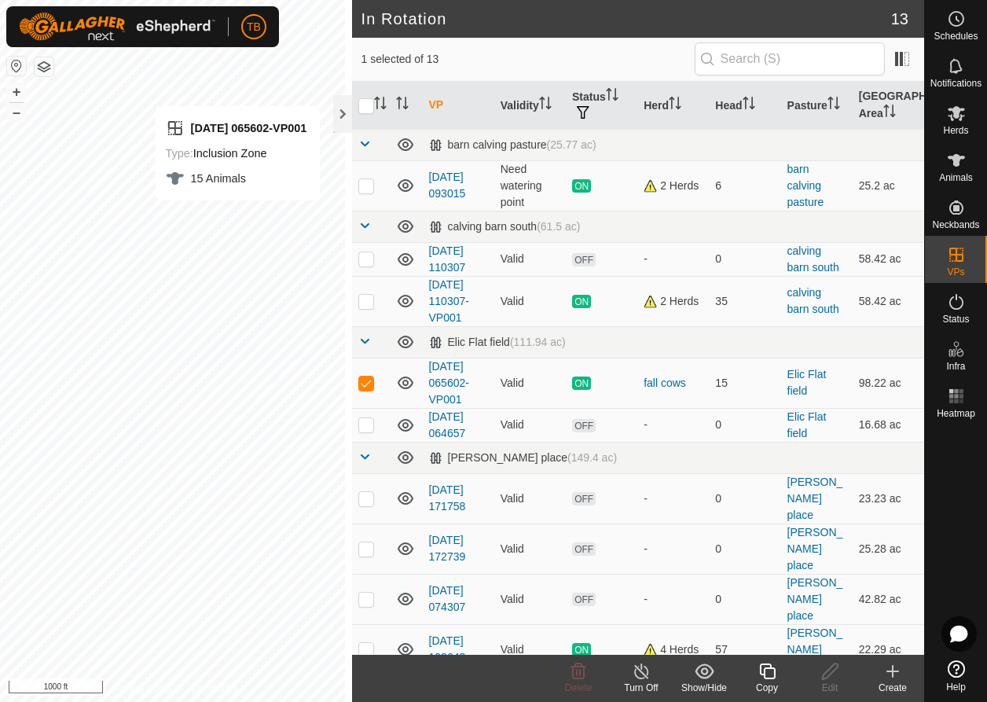
click at [646, 674] on icon at bounding box center [642, 671] width 20 height 19
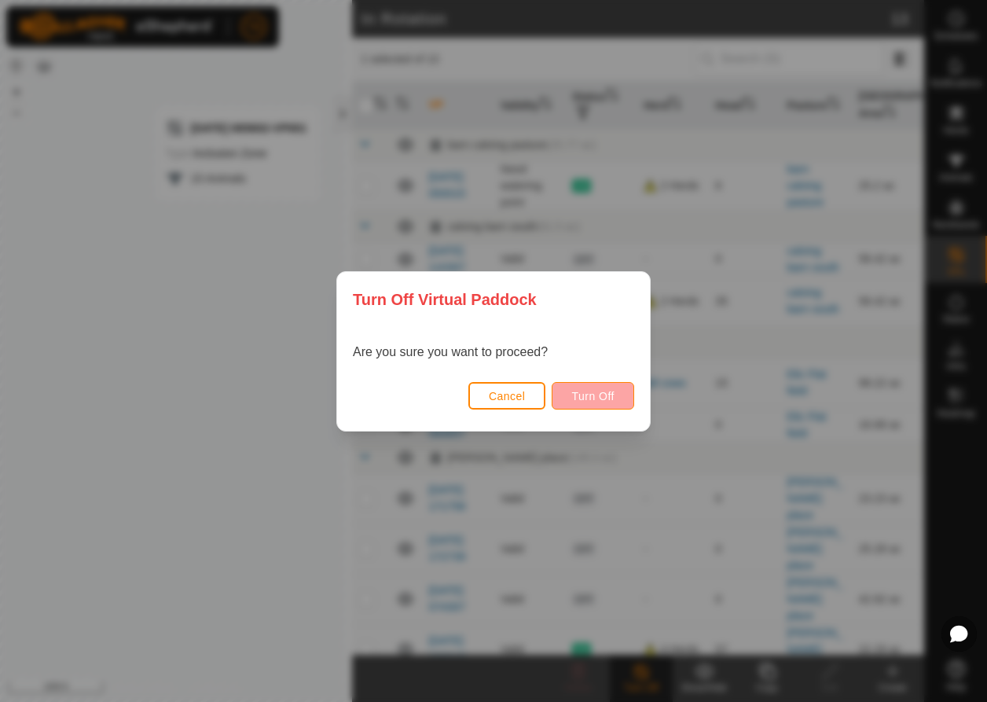
click at [573, 387] on button "Turn Off" at bounding box center [593, 396] width 83 height 28
